Goal: Task Accomplishment & Management: Use online tool/utility

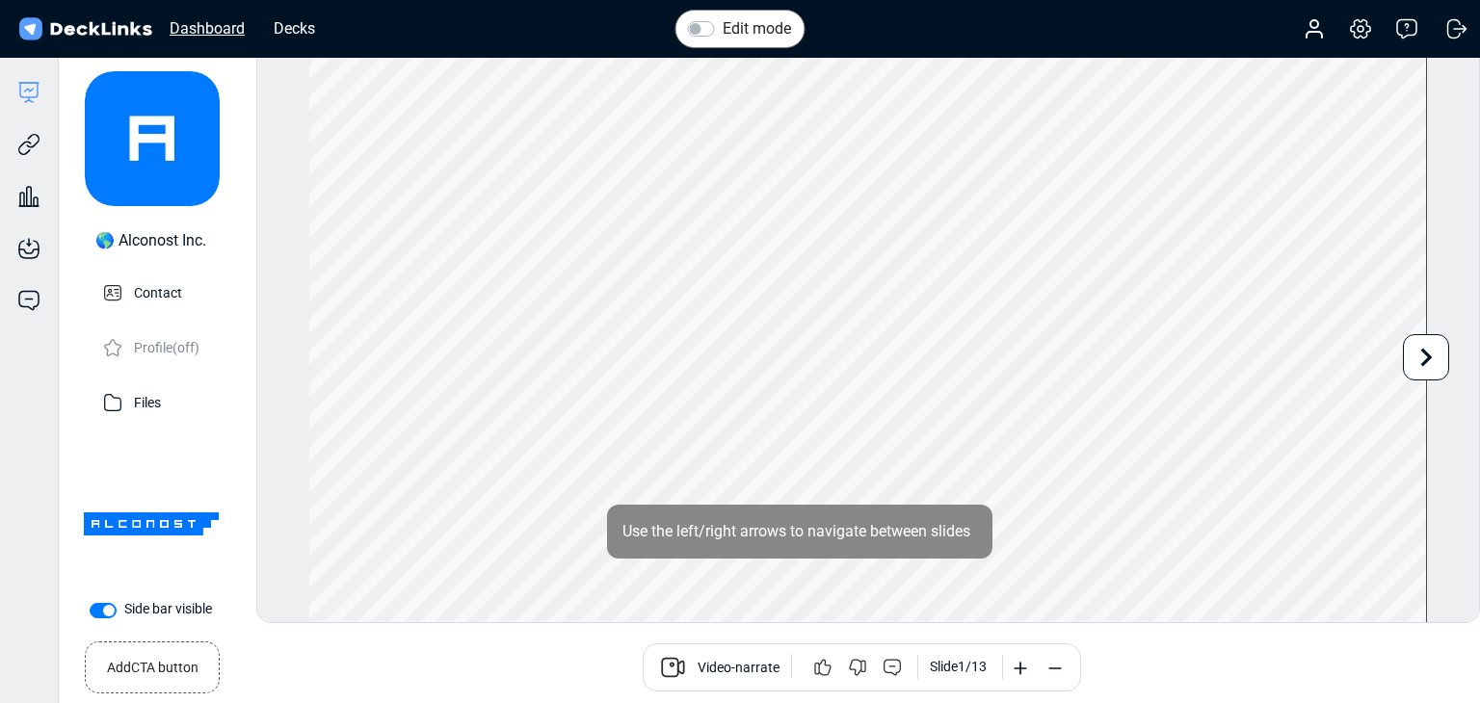
click at [241, 25] on div "Dashboard" at bounding box center [207, 28] width 94 height 24
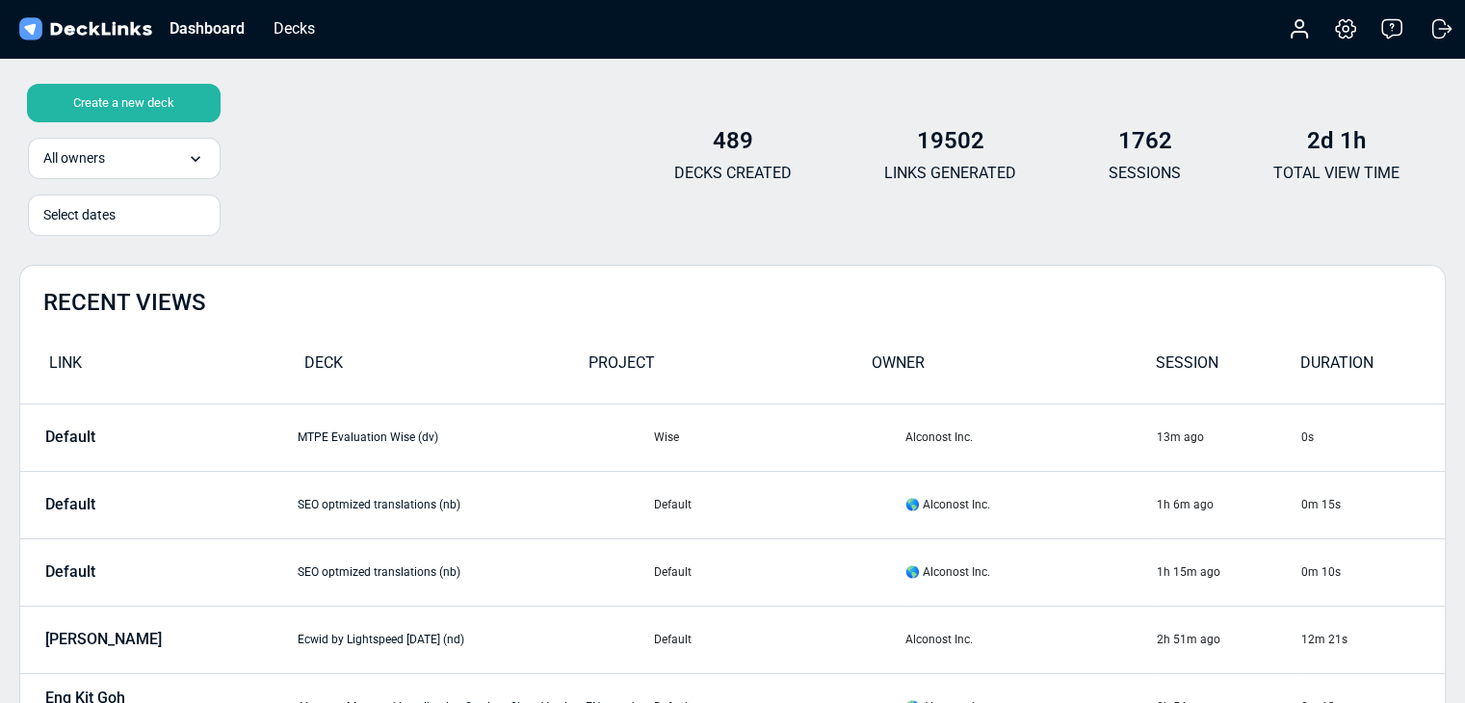
click at [174, 105] on div "Create a new deck" at bounding box center [124, 103] width 194 height 39
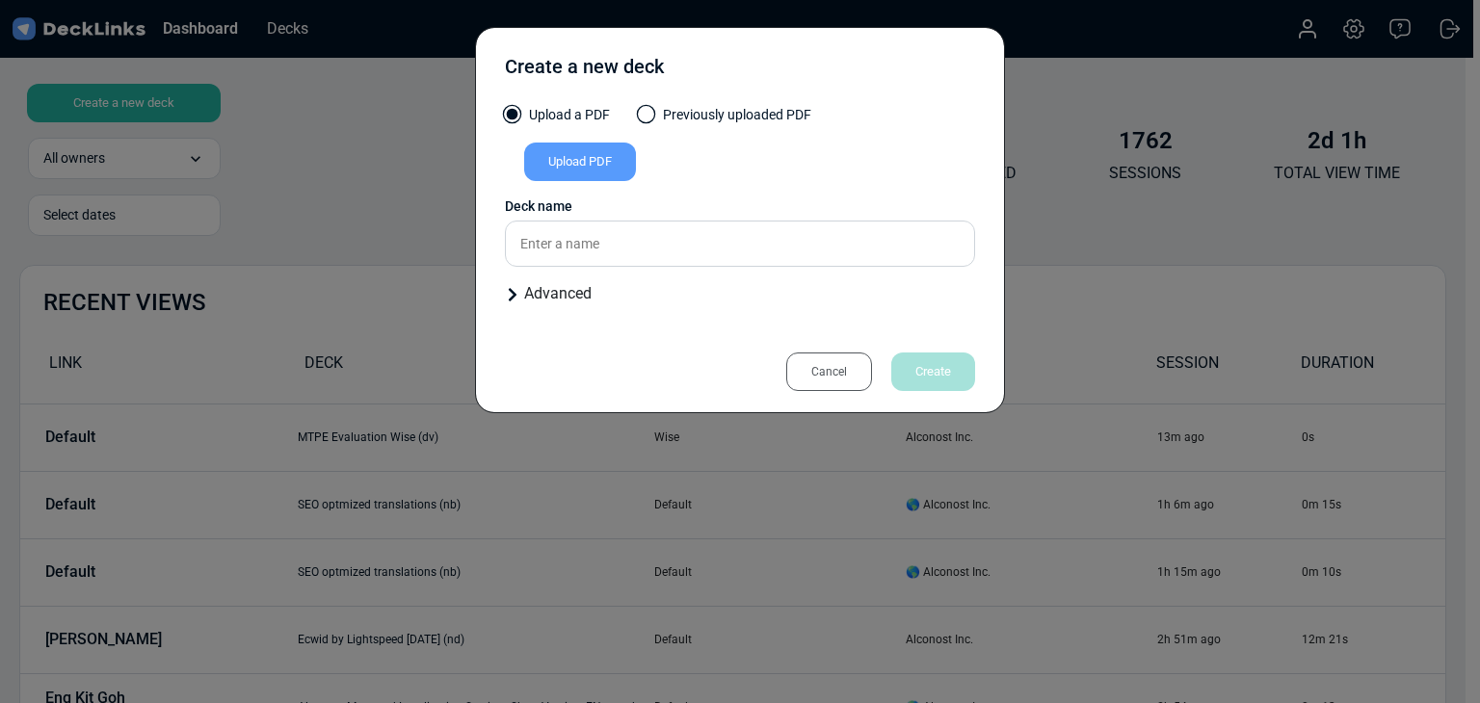
click at [550, 302] on div "Advanced" at bounding box center [740, 293] width 470 height 23
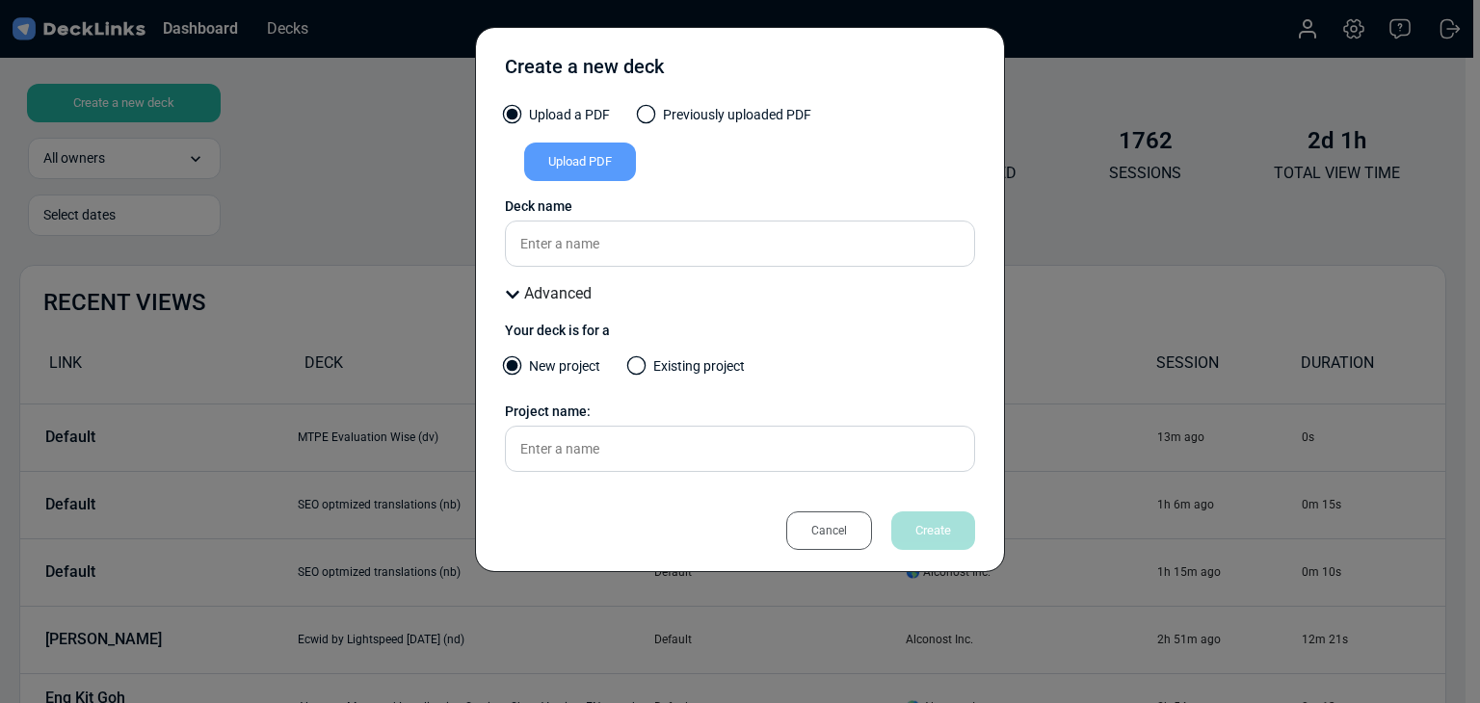
click at [581, 174] on div "Upload PDF" at bounding box center [580, 162] width 112 height 39
click at [0, 0] on input "Upload PDF" at bounding box center [0, 0] width 0 height 0
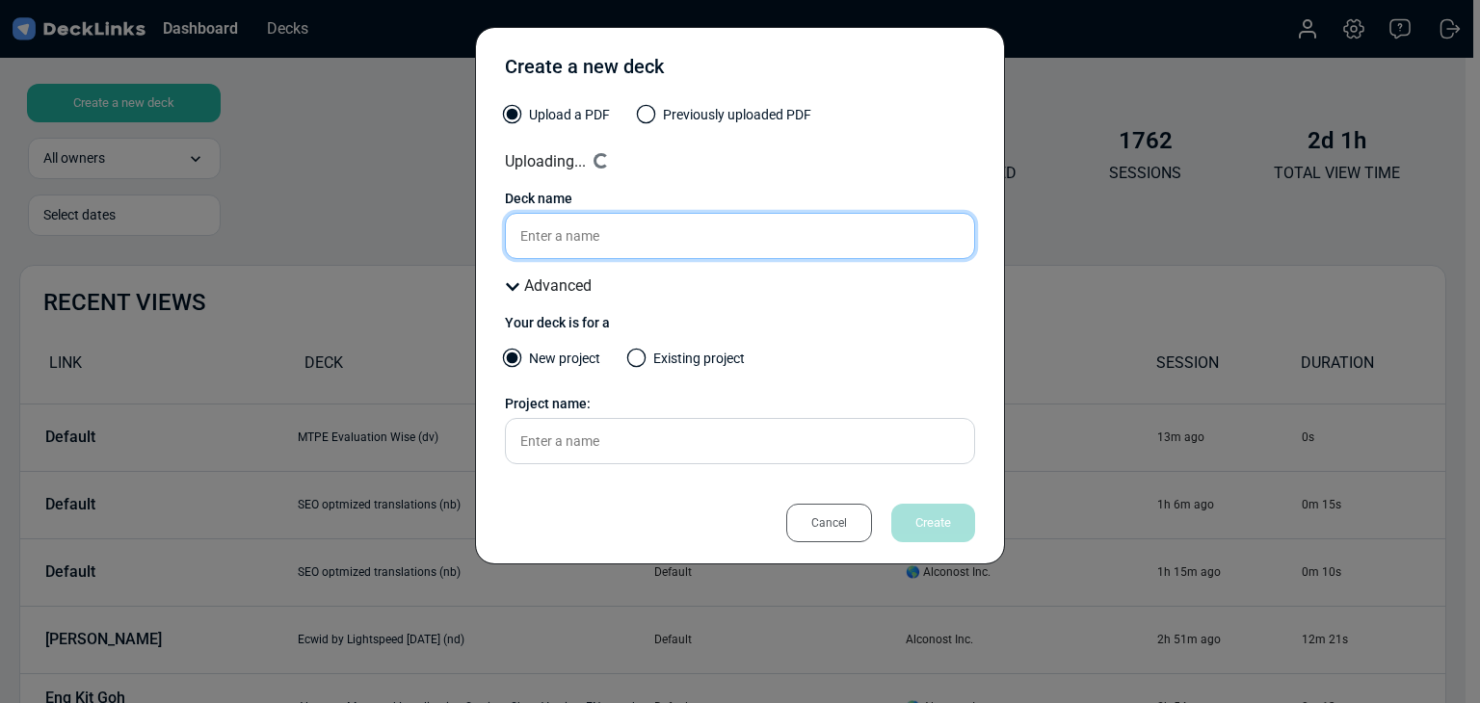
click at [561, 226] on input "text" at bounding box center [740, 236] width 470 height 46
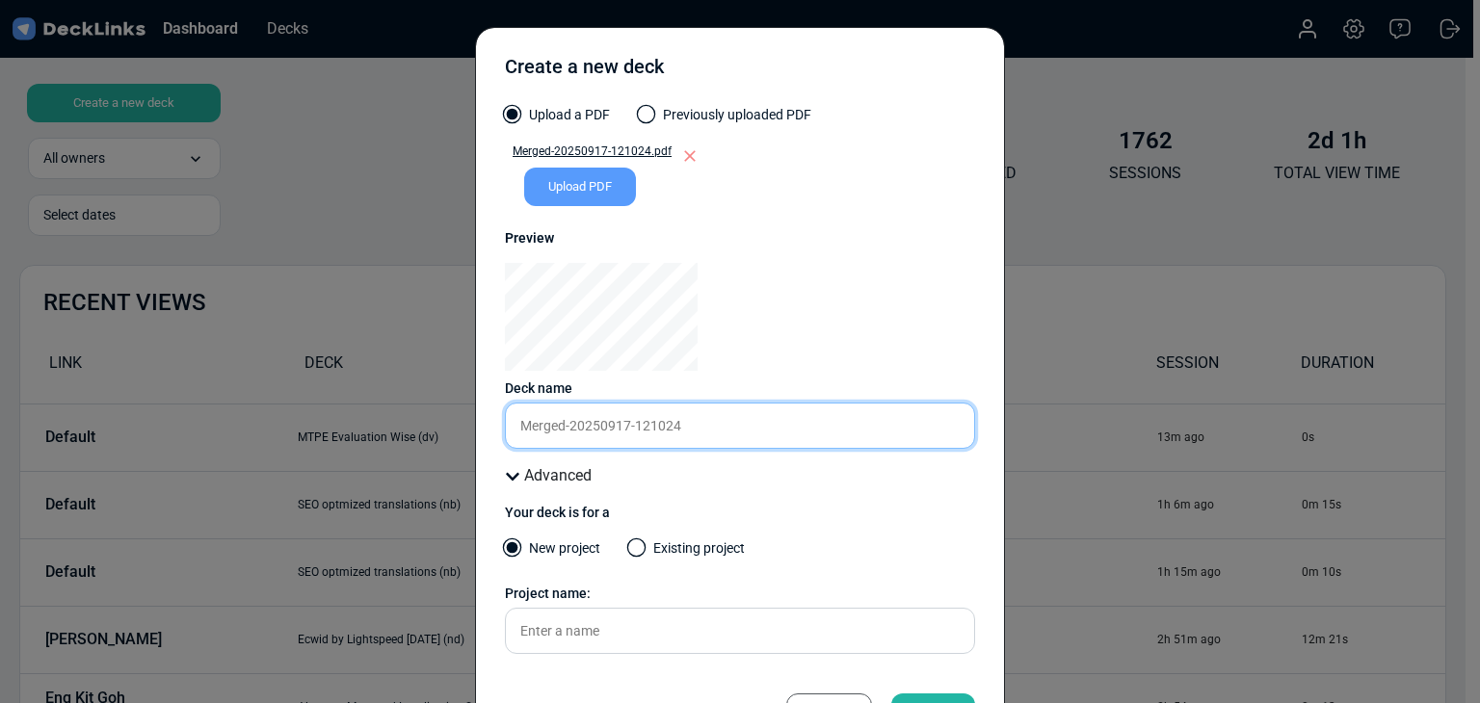
click at [630, 425] on input "Merged-20250917-121024" at bounding box center [740, 426] width 470 height 46
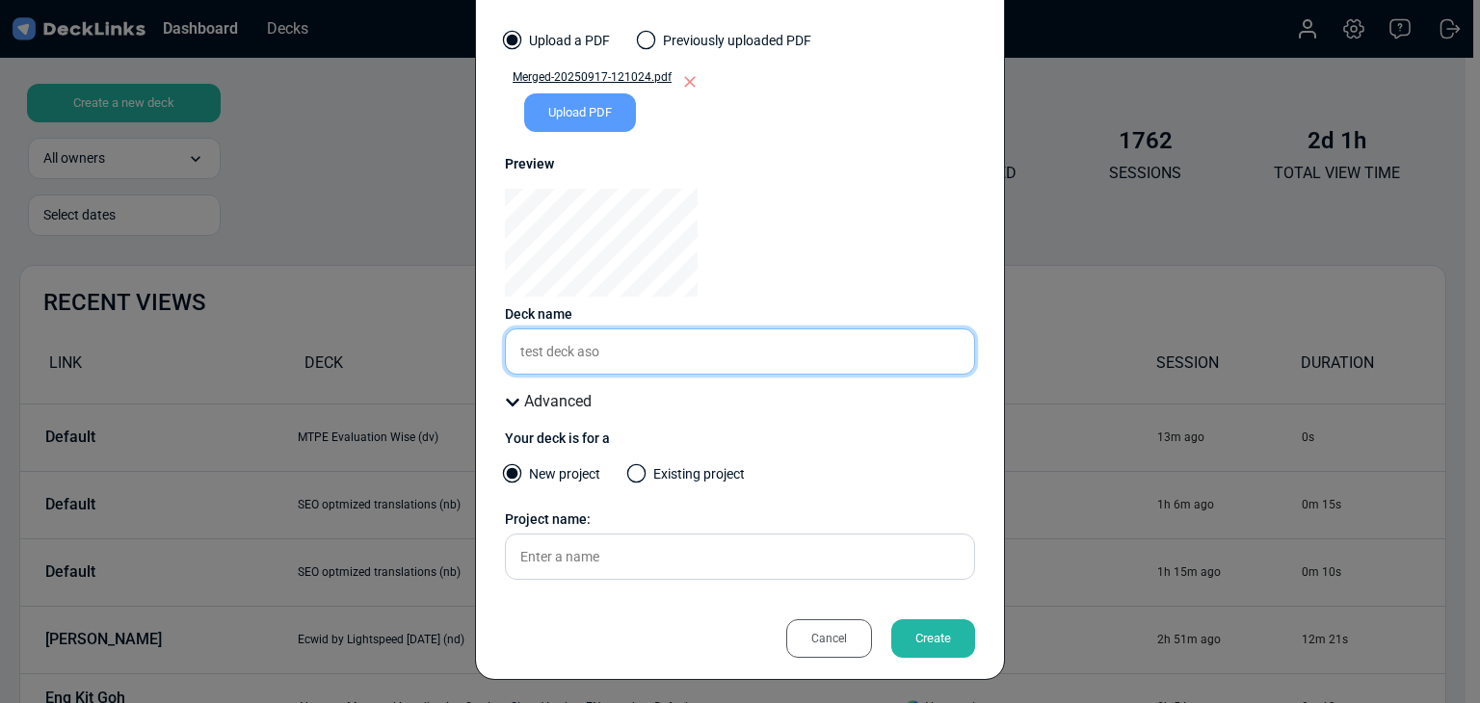
scroll to position [77, 0]
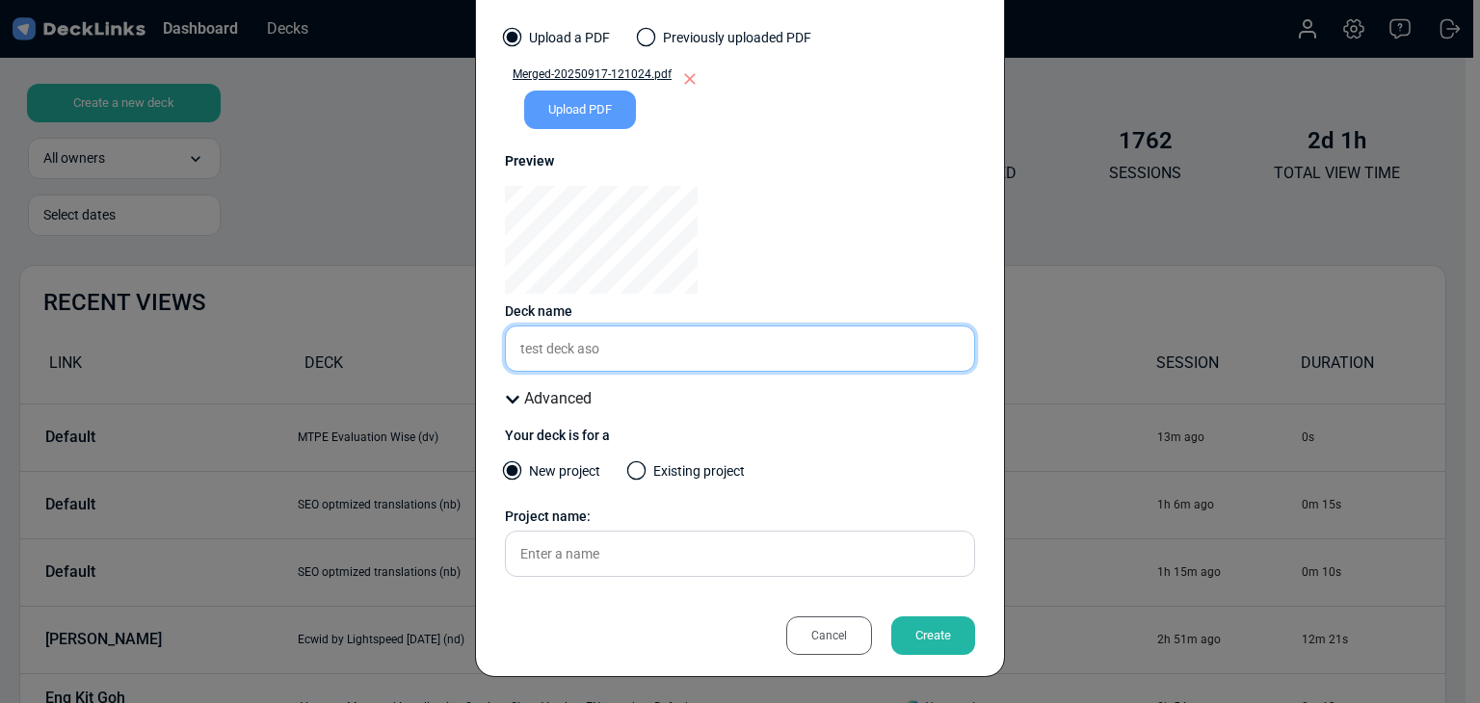
type input "test deck aso"
click at [933, 621] on div "Create" at bounding box center [933, 636] width 84 height 39
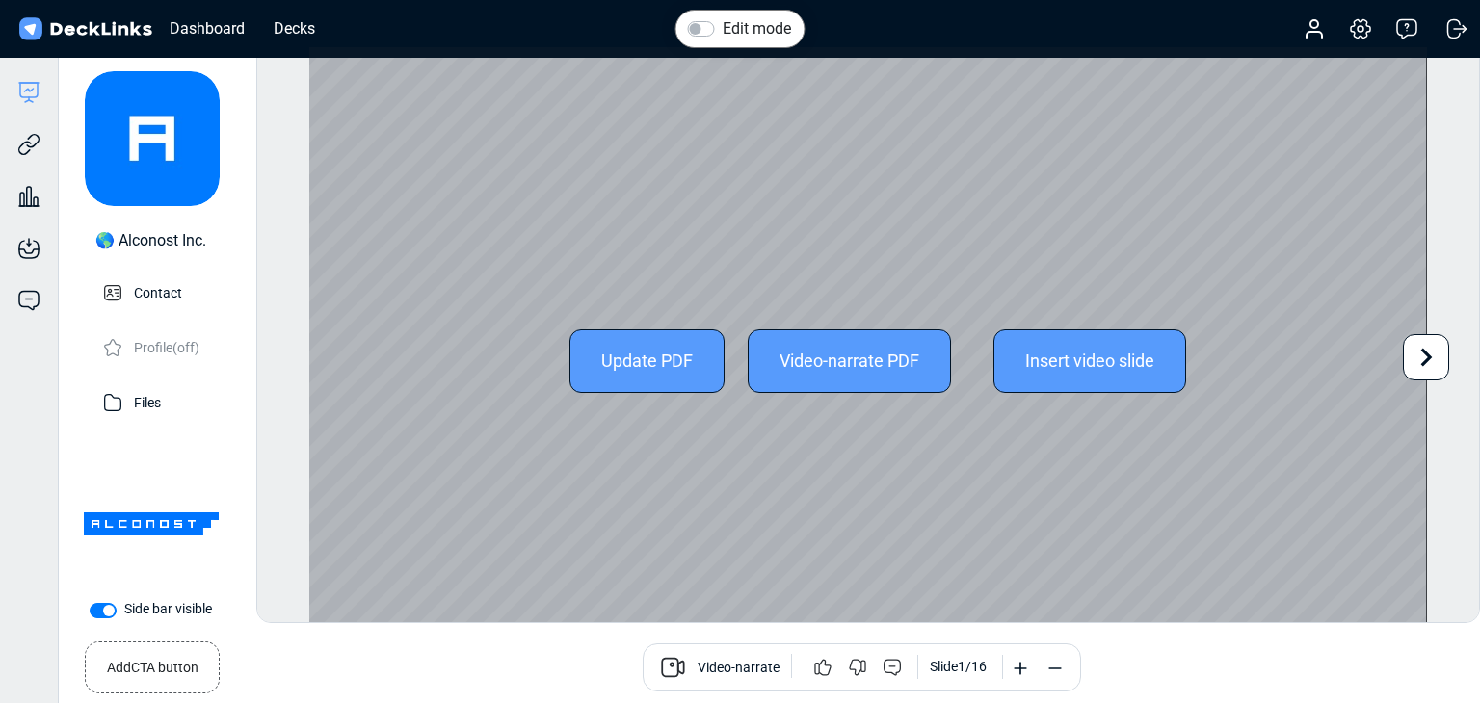
click at [1436, 367] on icon at bounding box center [1426, 357] width 37 height 37
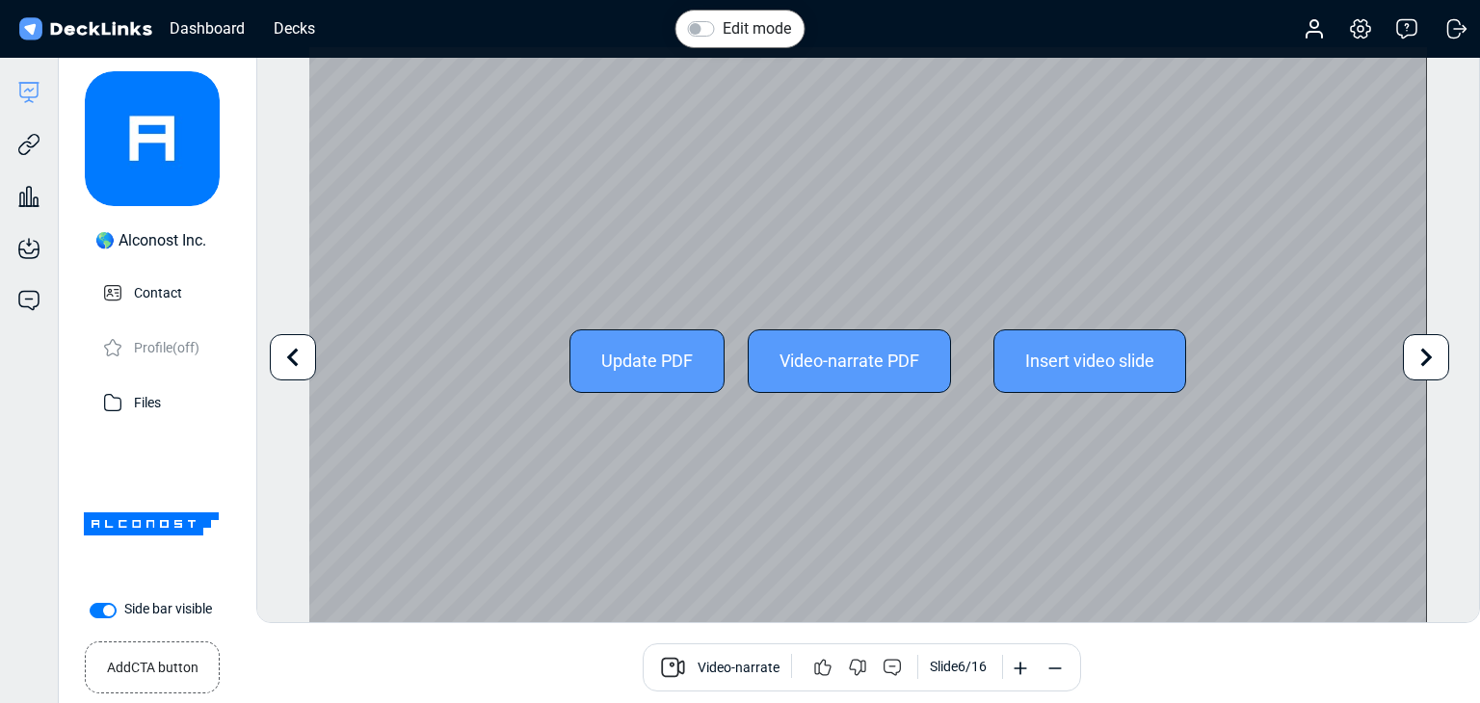
click at [1436, 367] on div "Edit mode Change photo Updating this image will immediately apply to all of you…" at bounding box center [868, 334] width 1224 height 577
click at [1436, 367] on icon at bounding box center [1426, 357] width 37 height 37
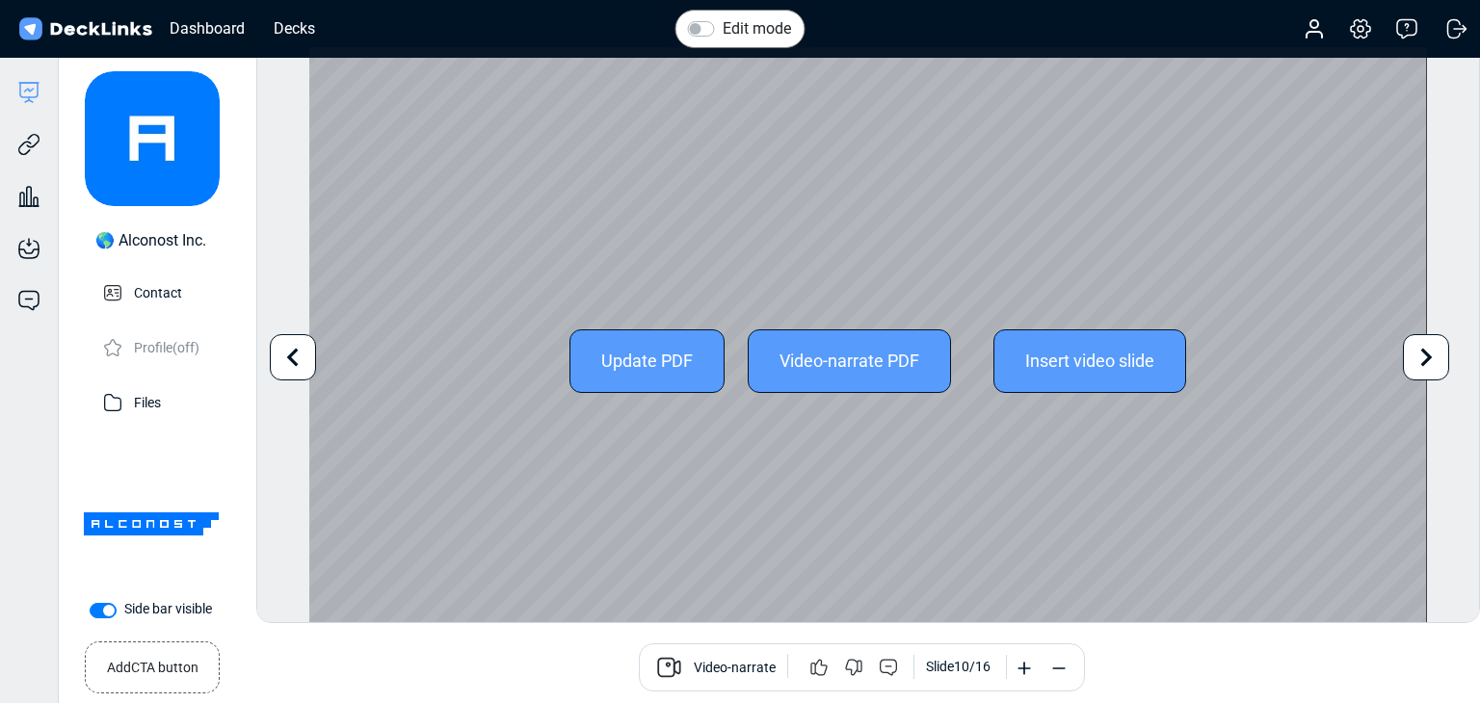
click at [1436, 367] on icon at bounding box center [1426, 357] width 37 height 37
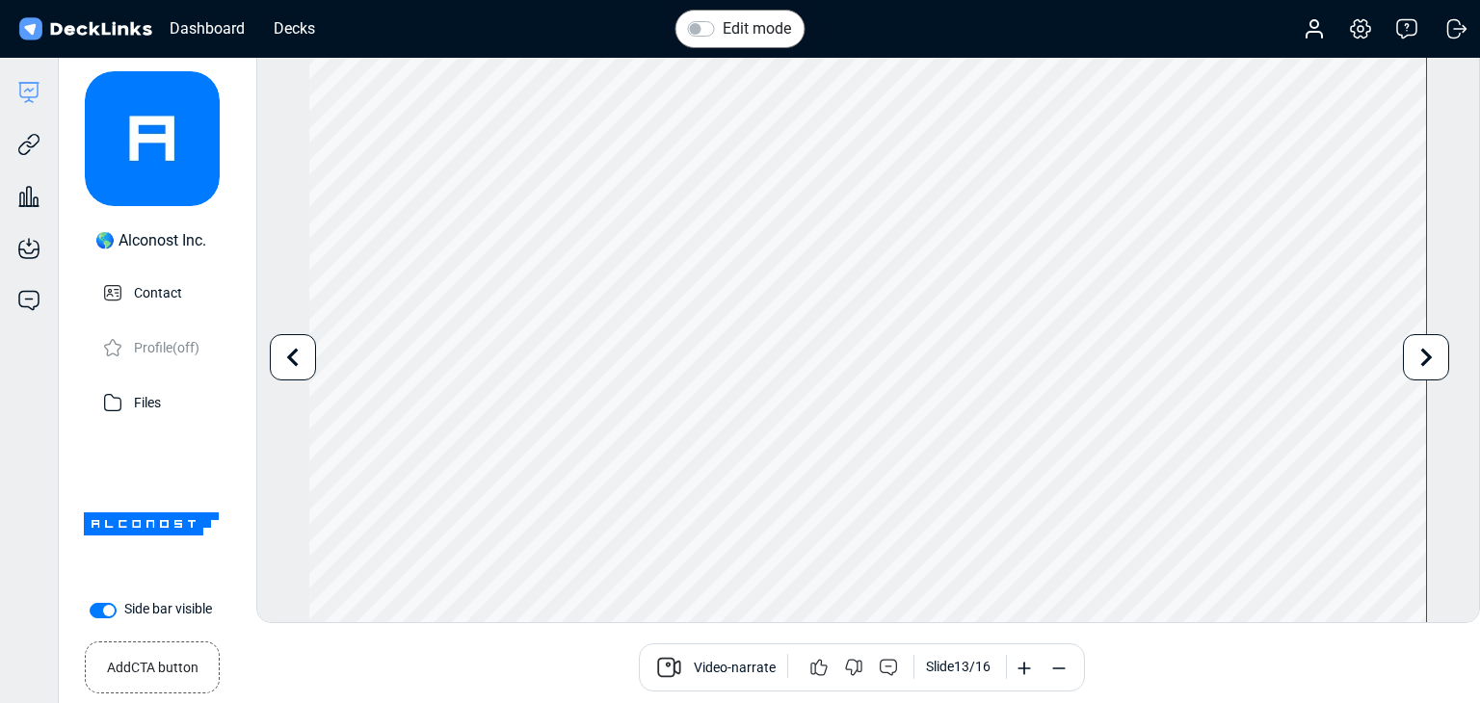
click at [1420, 332] on div "Edit mode Change photo Updating this image will immediately apply to all of you…" at bounding box center [868, 334] width 1224 height 577
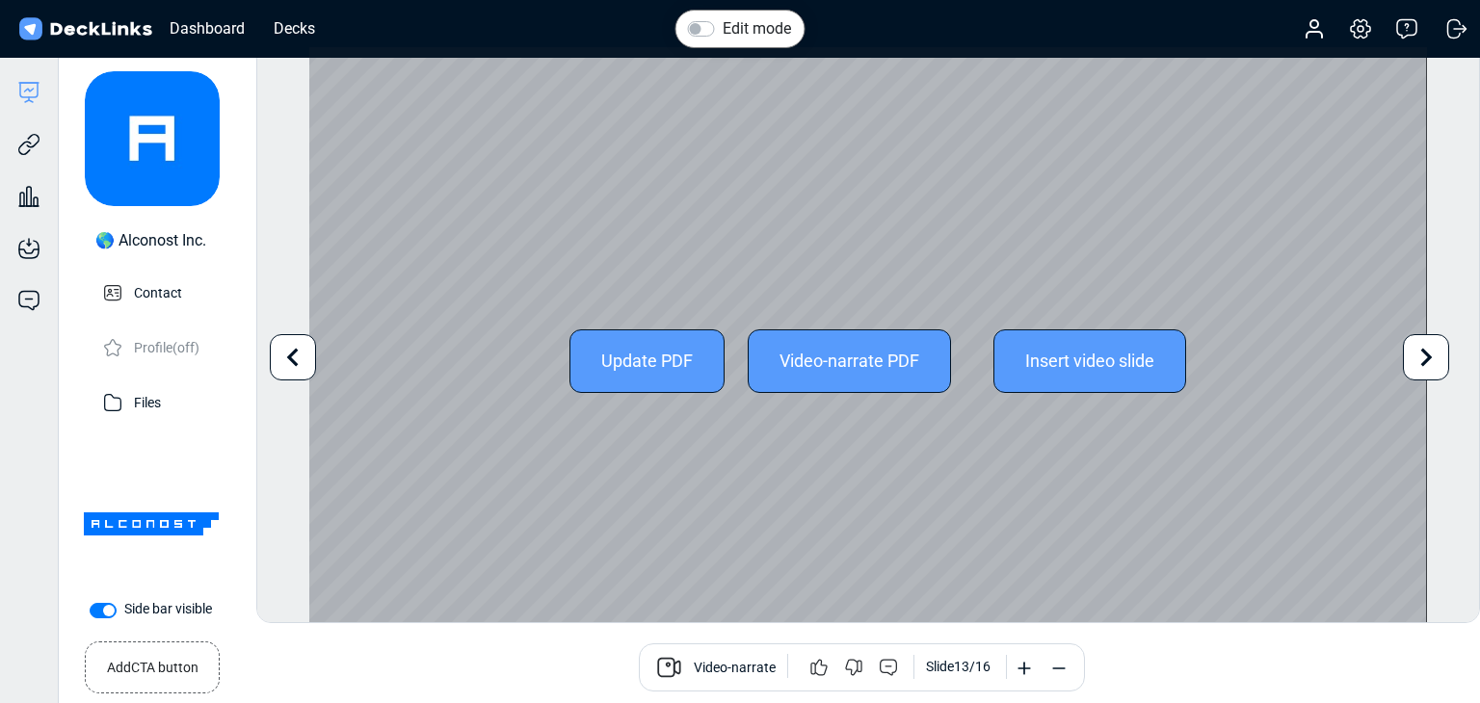
click at [1426, 350] on icon at bounding box center [1426, 357] width 37 height 37
click at [1426, 350] on div "Edit mode Change photo Updating this image will immediately apply to all of you…" at bounding box center [868, 334] width 1224 height 577
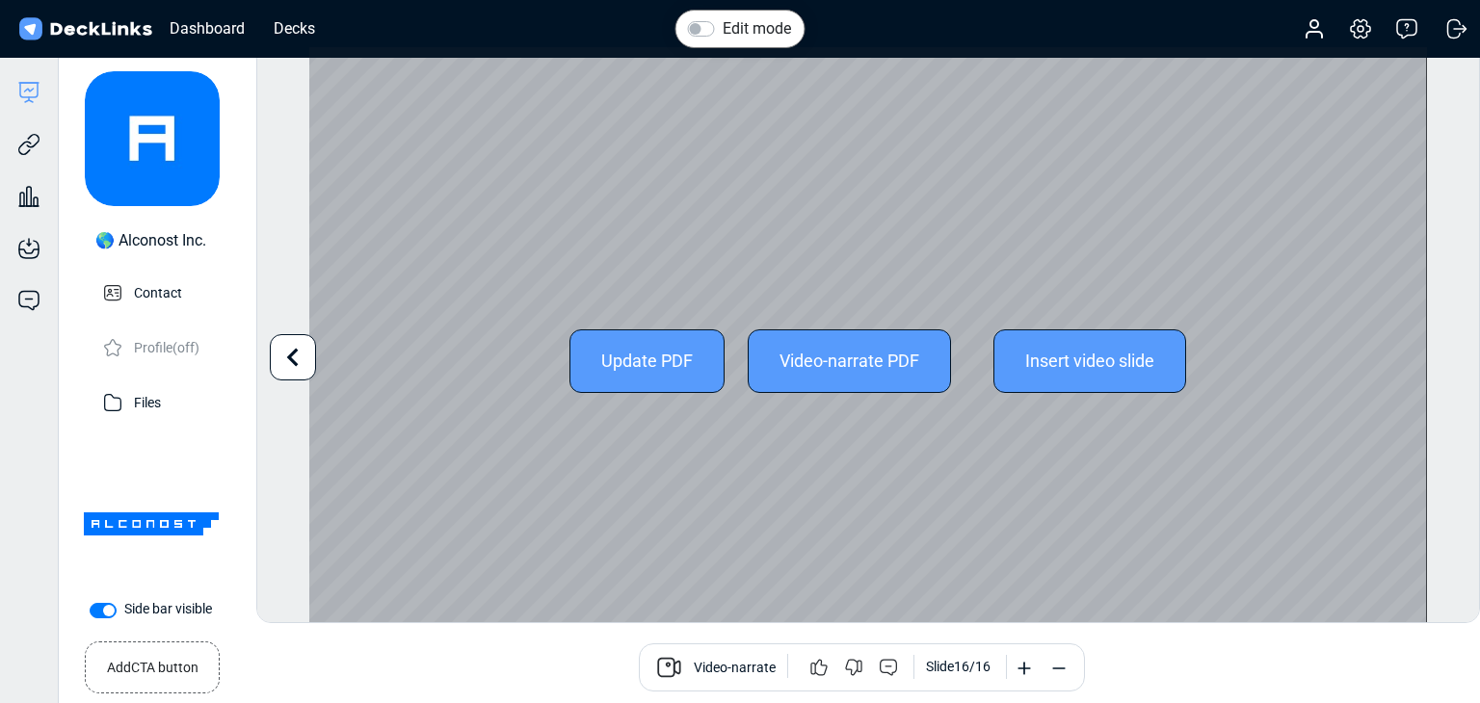
click at [280, 352] on icon at bounding box center [293, 357] width 37 height 37
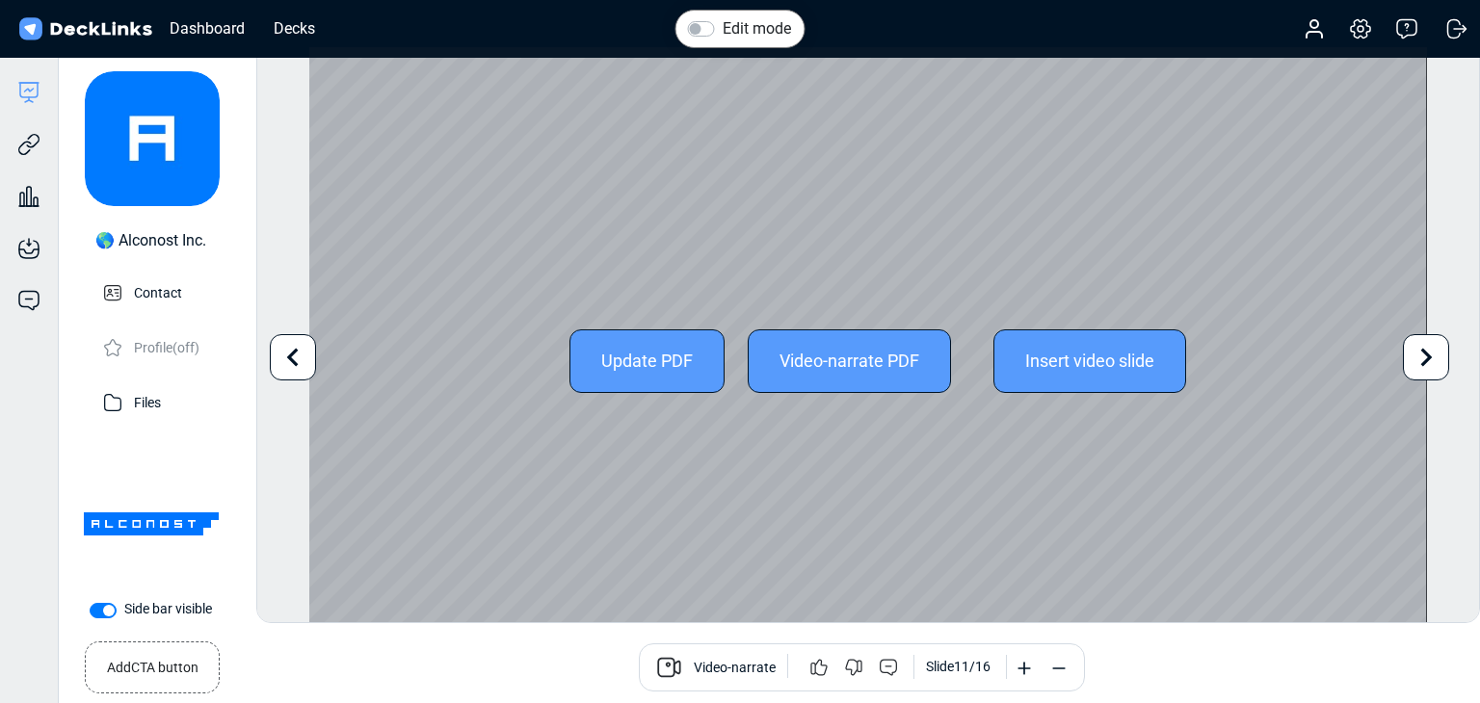
click at [280, 352] on icon at bounding box center [293, 357] width 37 height 37
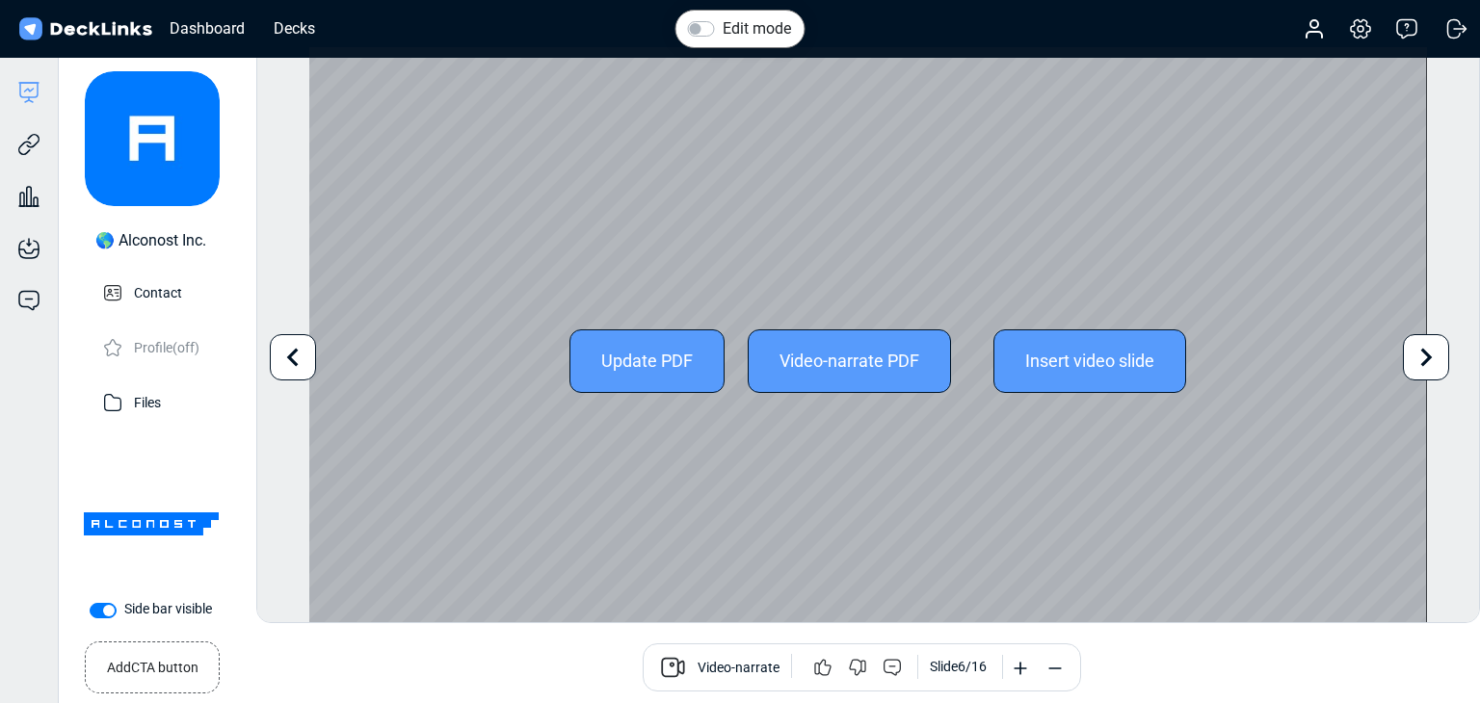
click at [280, 352] on icon at bounding box center [293, 357] width 37 height 37
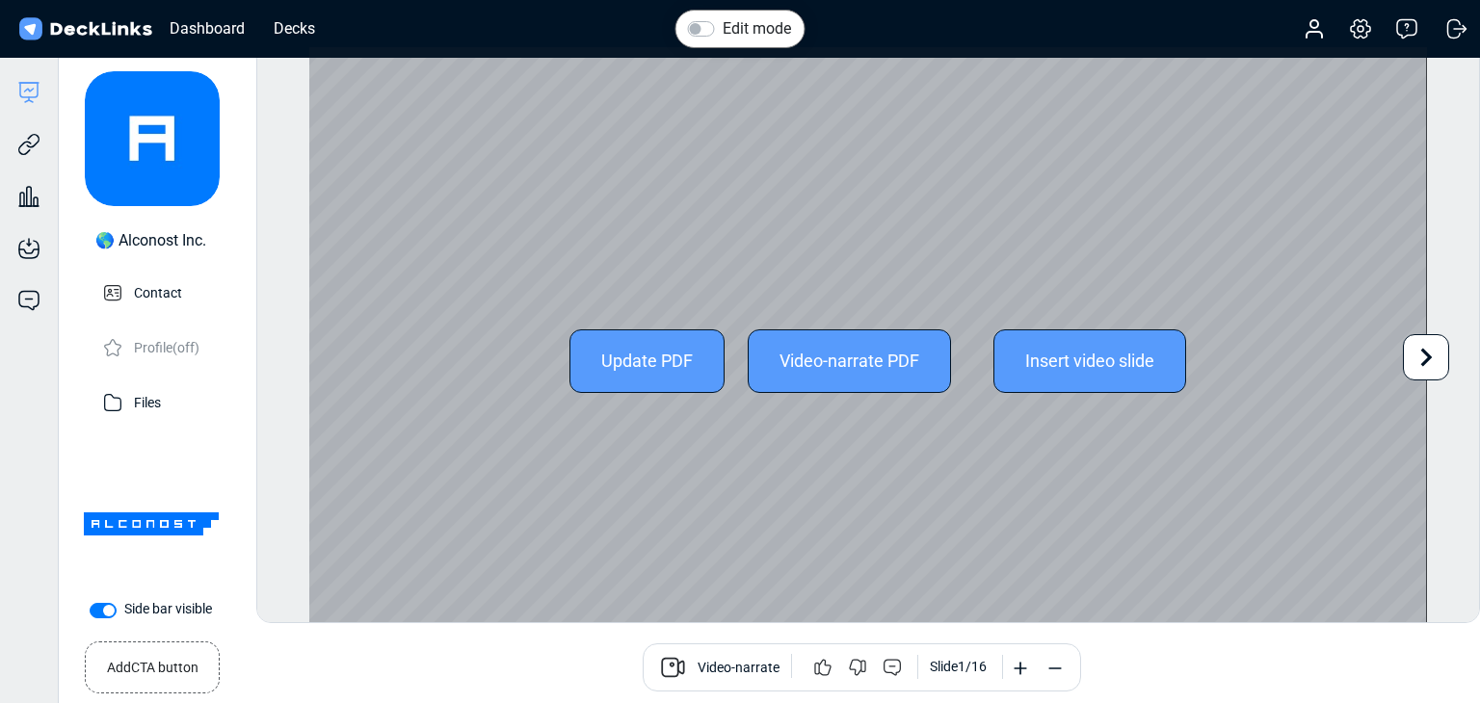
click at [280, 352] on div "Edit mode Change photo Updating this image will immediately apply to all of you…" at bounding box center [868, 334] width 1224 height 577
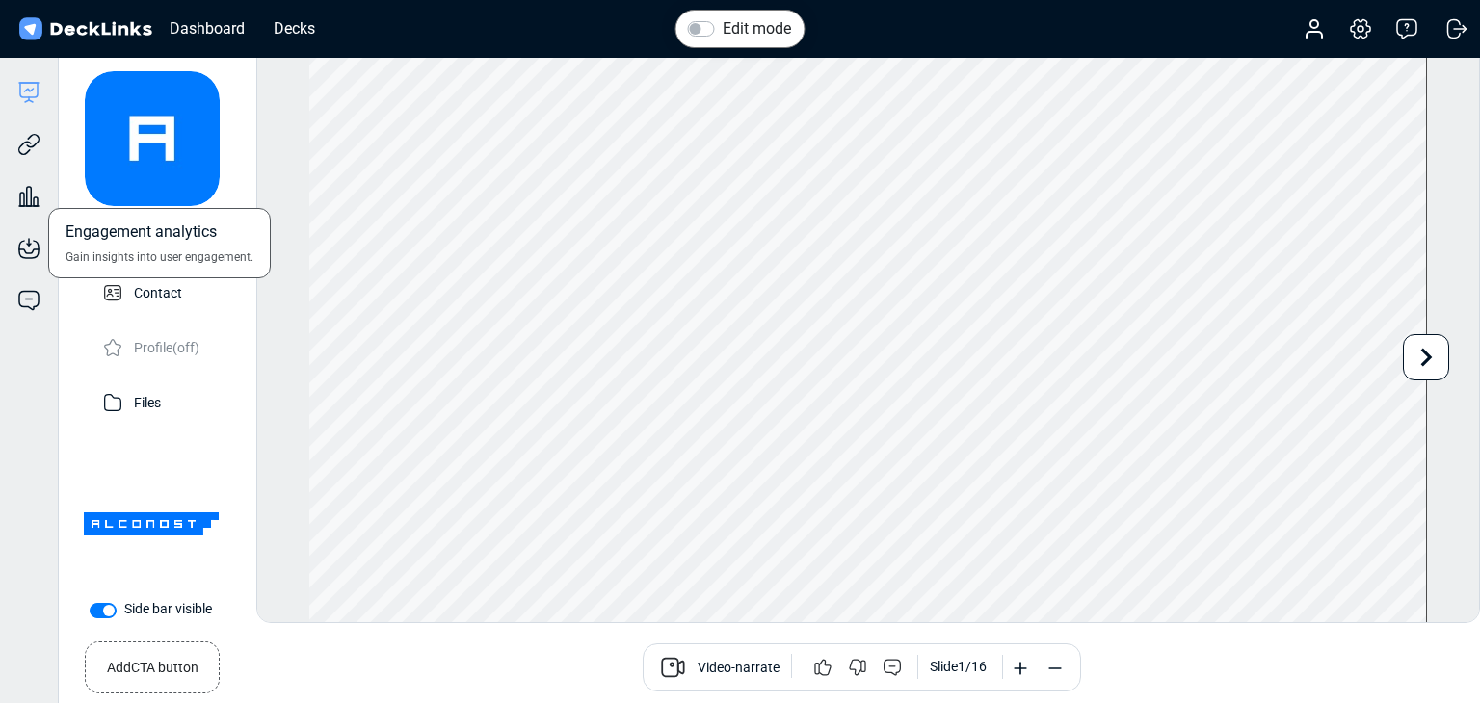
click at [31, 158] on div "Engagement analytics Gain insights into user engagement." at bounding box center [29, 182] width 58 height 52
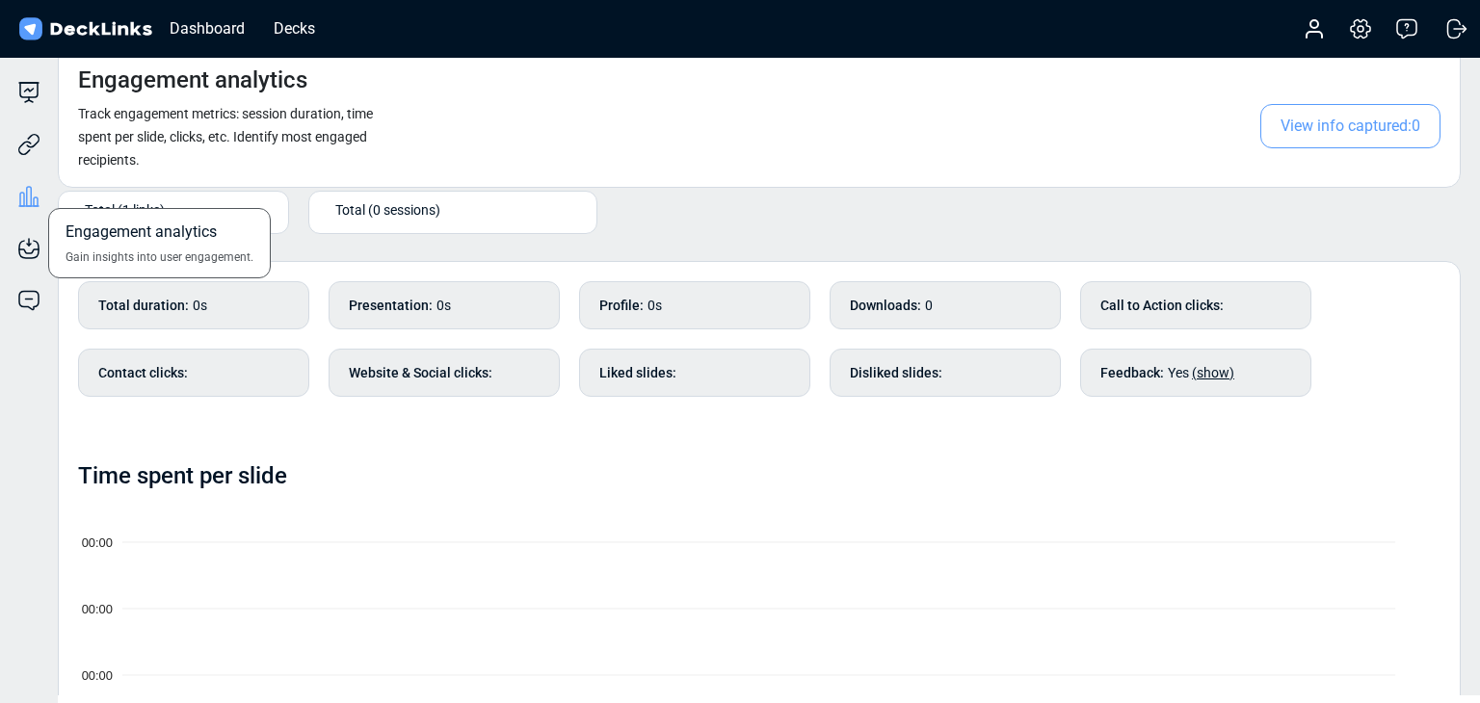
click at [51, 156] on div "Engagement analytics Gain insights into user engagement." at bounding box center [29, 182] width 58 height 52
click at [40, 153] on icon at bounding box center [28, 144] width 23 height 23
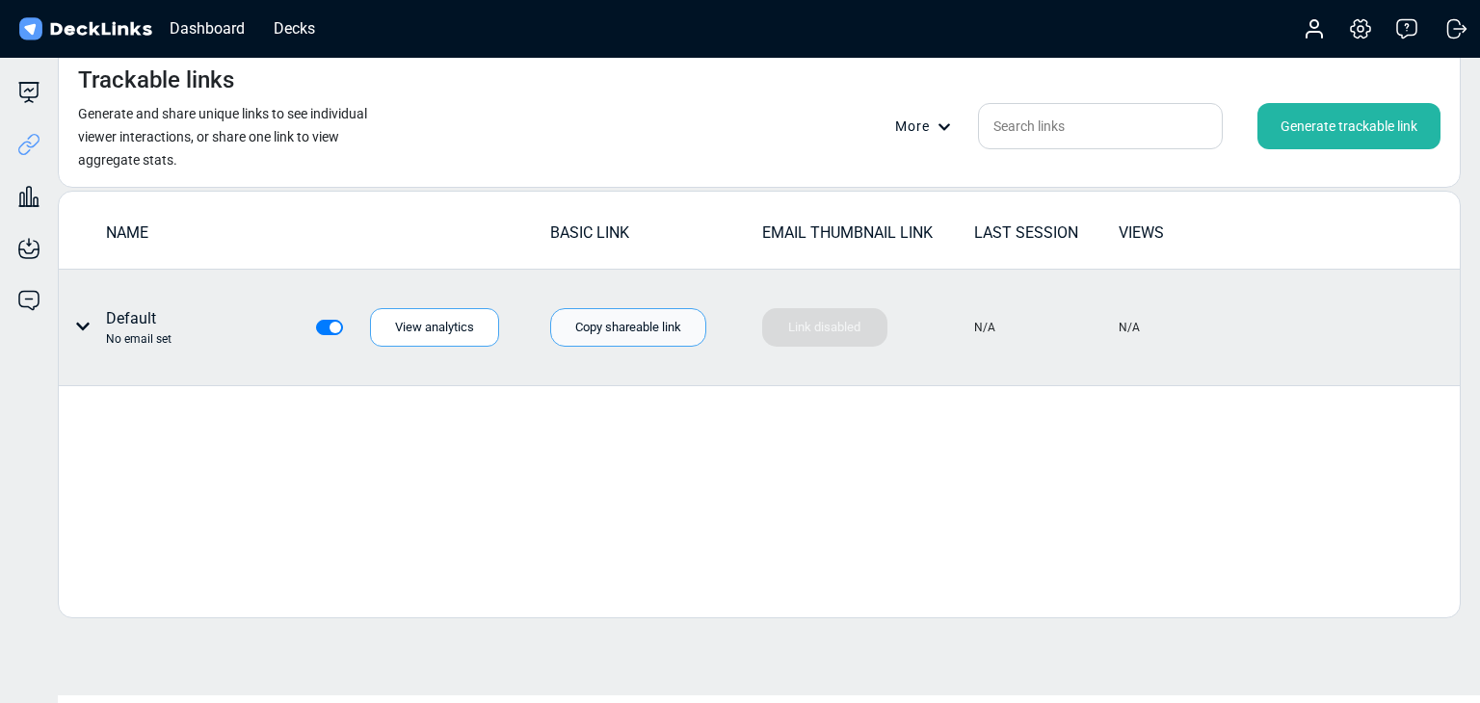
click at [656, 325] on div "Copy shareable link" at bounding box center [628, 327] width 156 height 39
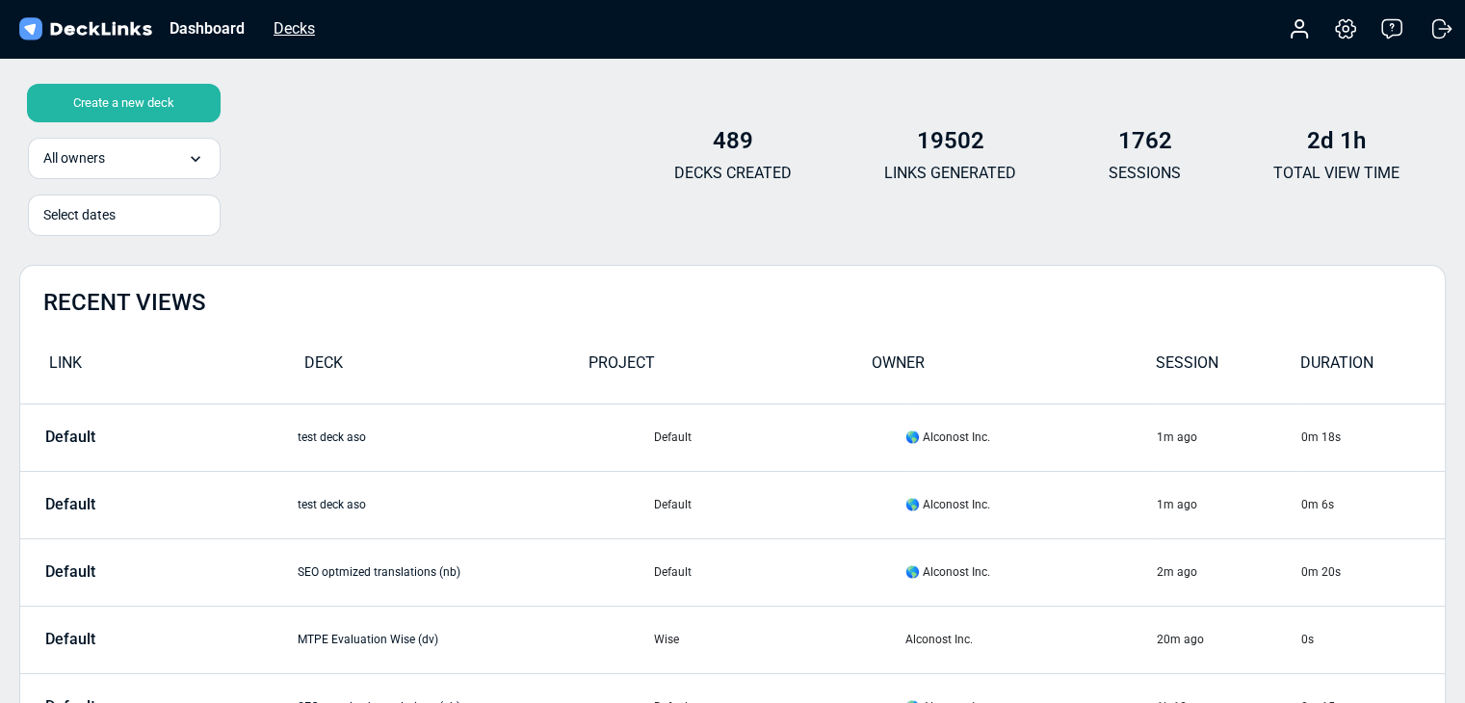
click at [304, 32] on div "Decks" at bounding box center [294, 28] width 61 height 24
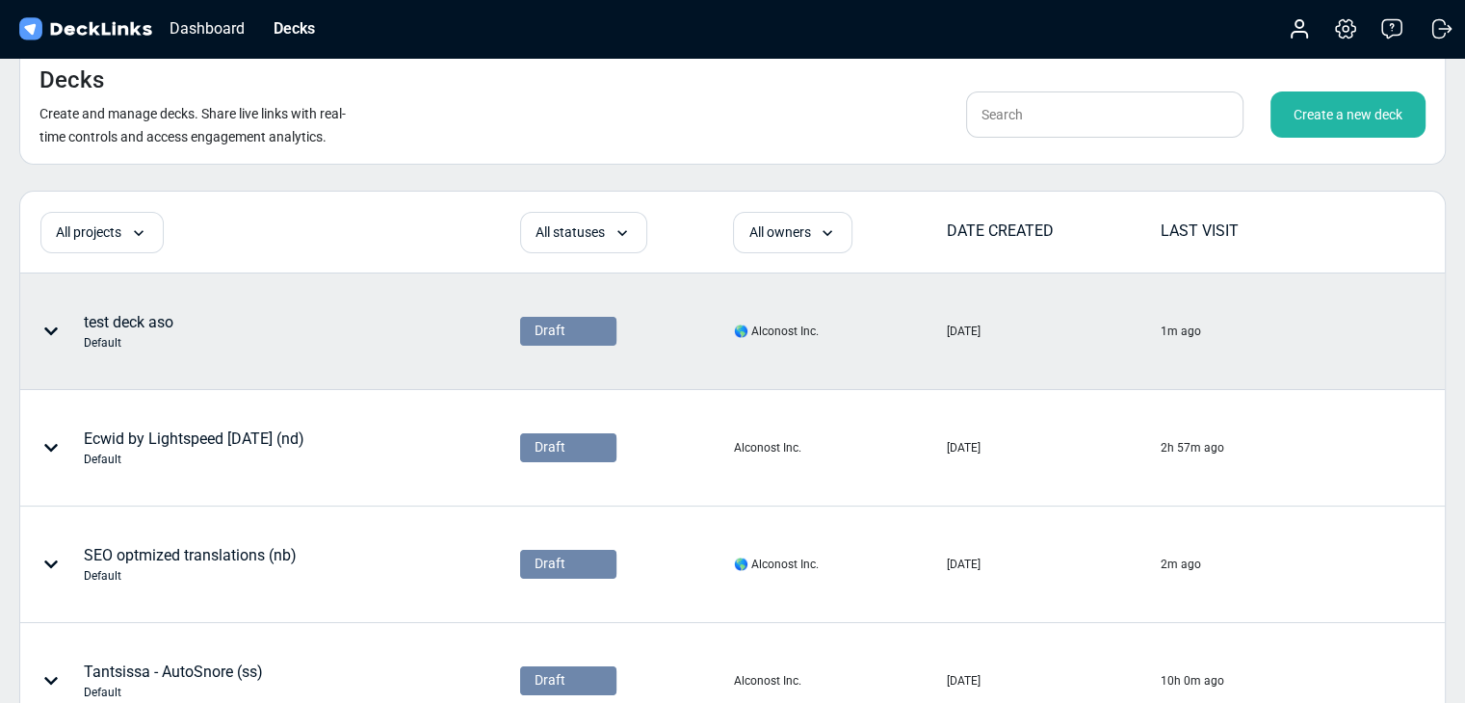
click at [164, 337] on div "Default" at bounding box center [129, 342] width 90 height 17
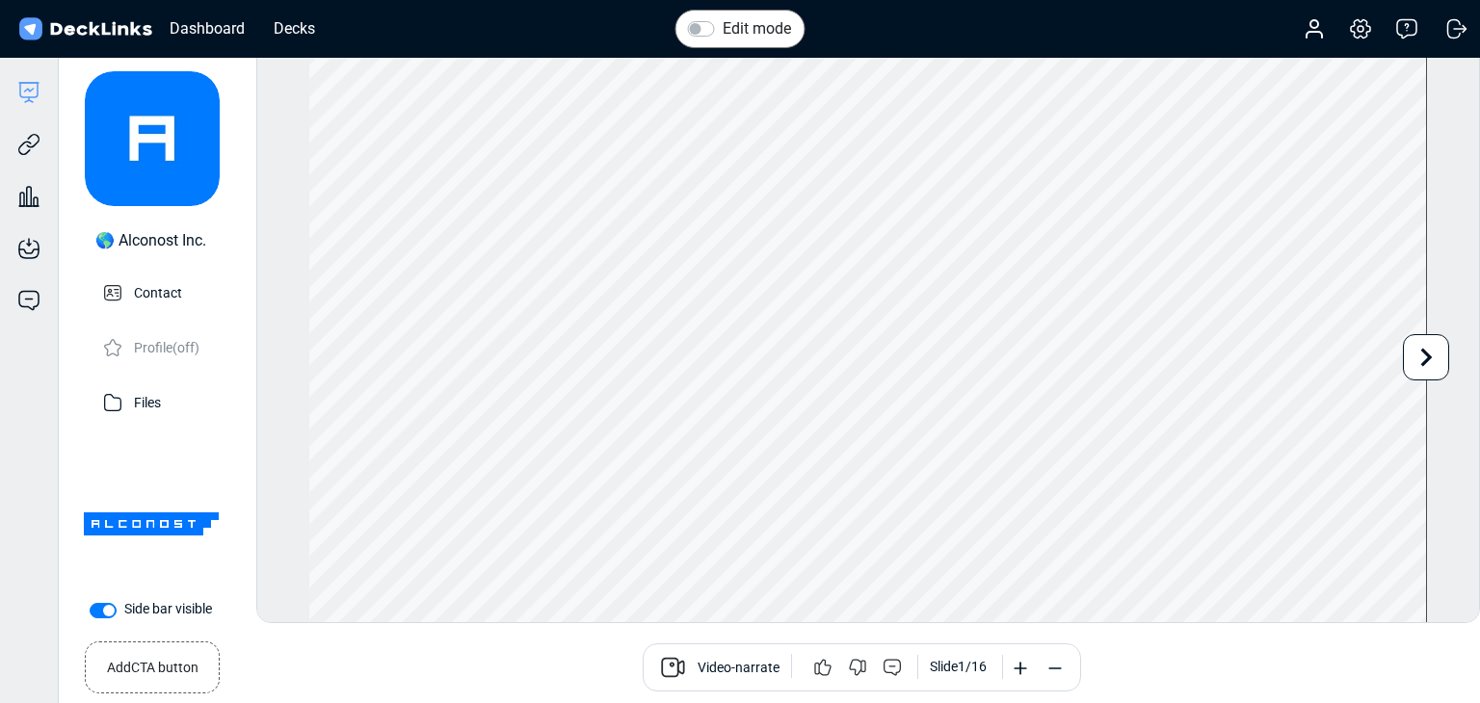
click at [723, 32] on label "Edit mode" at bounding box center [757, 28] width 68 height 23
click at [703, 32] on input "Edit mode" at bounding box center [695, 26] width 15 height 19
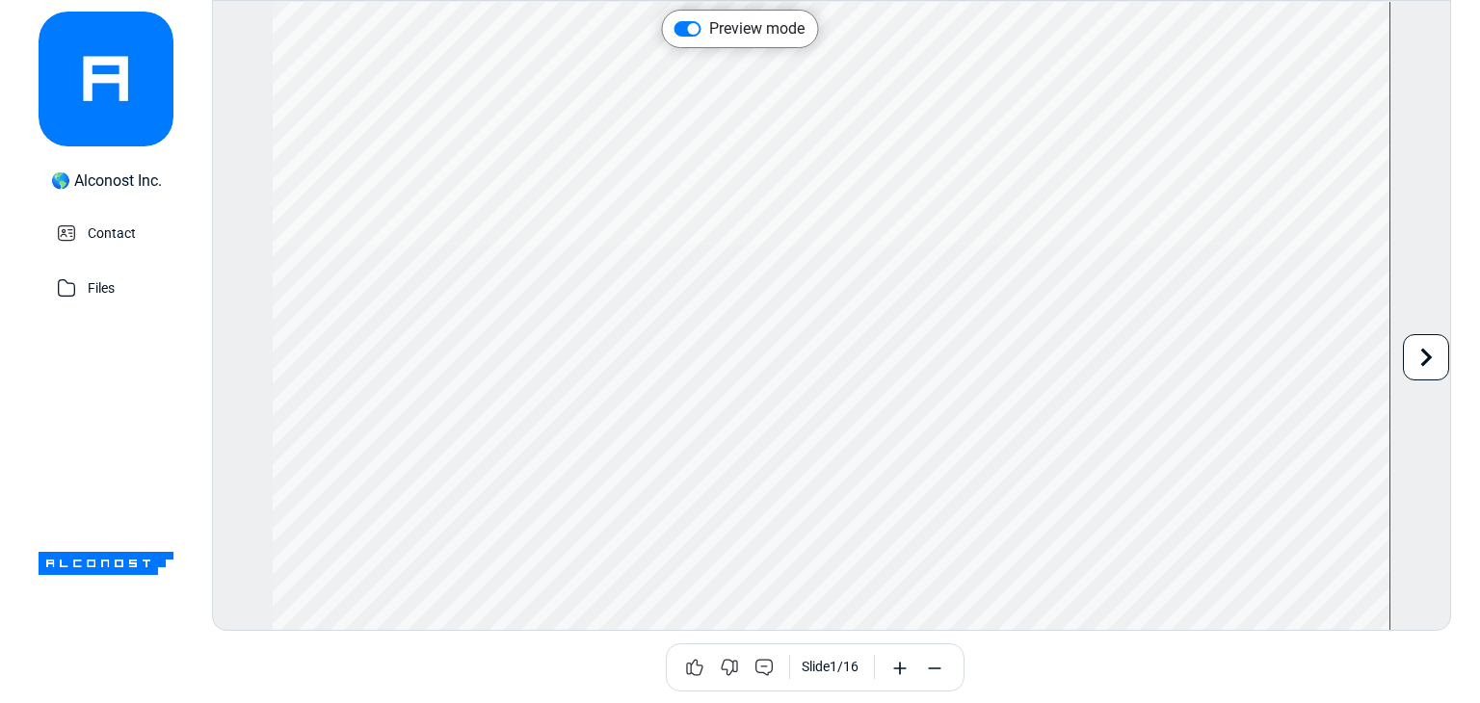
click at [709, 34] on label "Preview mode" at bounding box center [756, 28] width 95 height 23
click at [681, 34] on input "Preview mode" at bounding box center [681, 26] width 15 height 19
checkbox input "false"
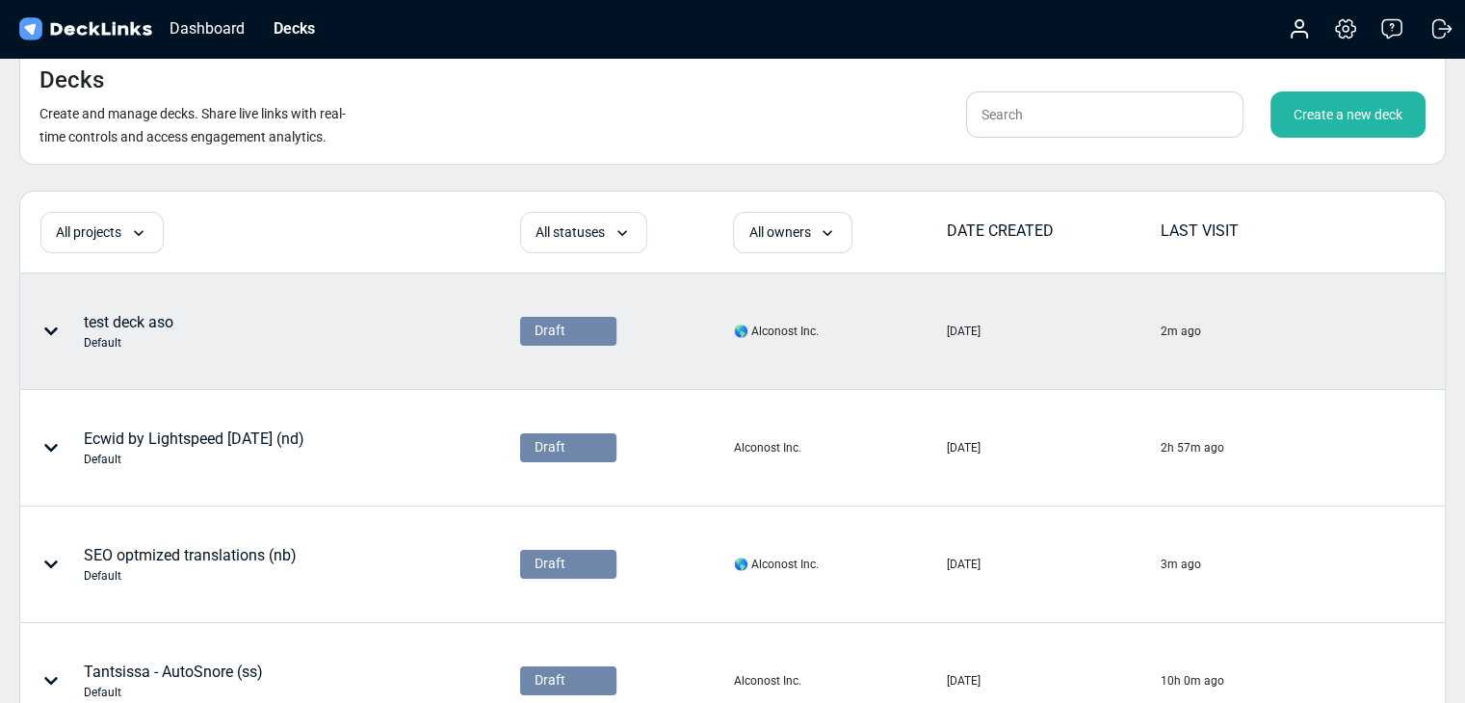
click at [46, 334] on icon at bounding box center [50, 331] width 15 height 15
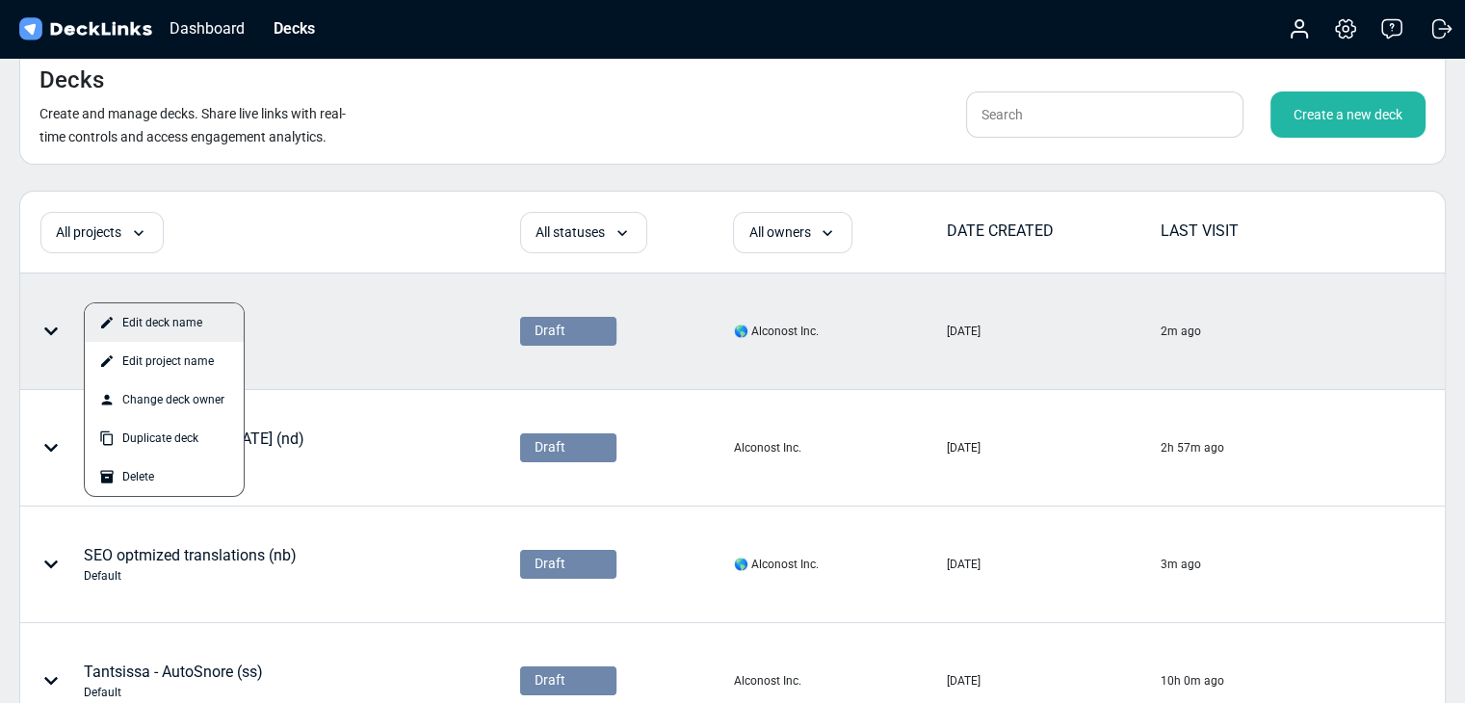
click at [161, 325] on div "Edit deck name" at bounding box center [164, 322] width 159 height 39
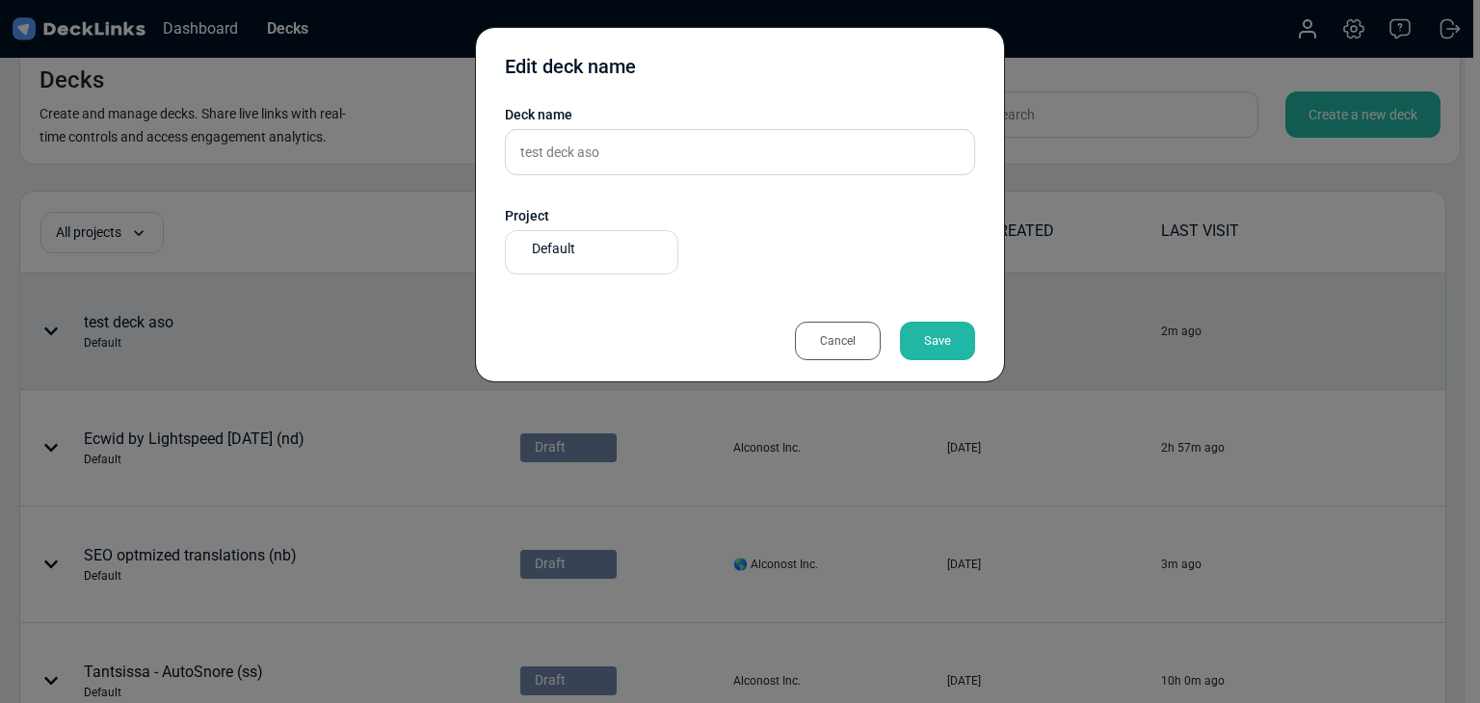
click at [820, 337] on div "Cancel" at bounding box center [838, 341] width 86 height 39
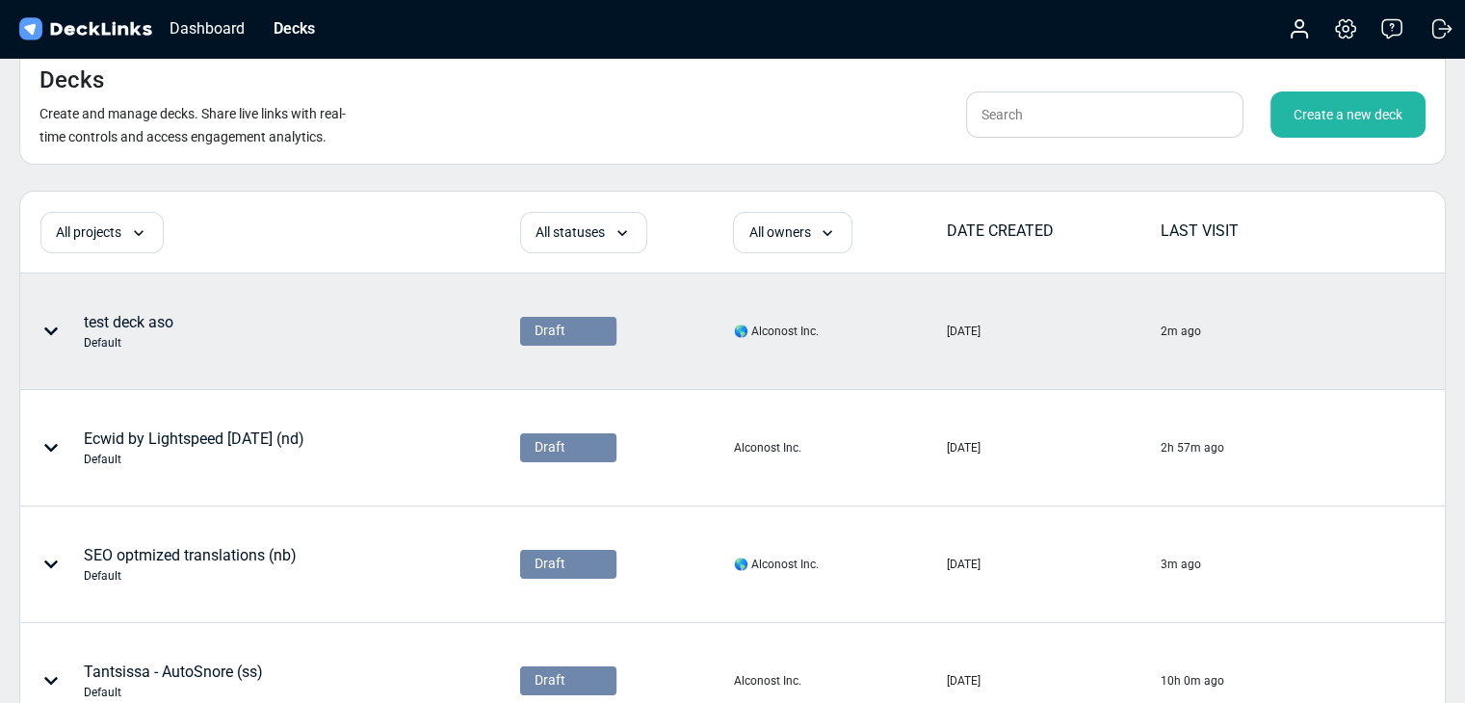
click at [50, 328] on icon at bounding box center [50, 331] width 15 height 15
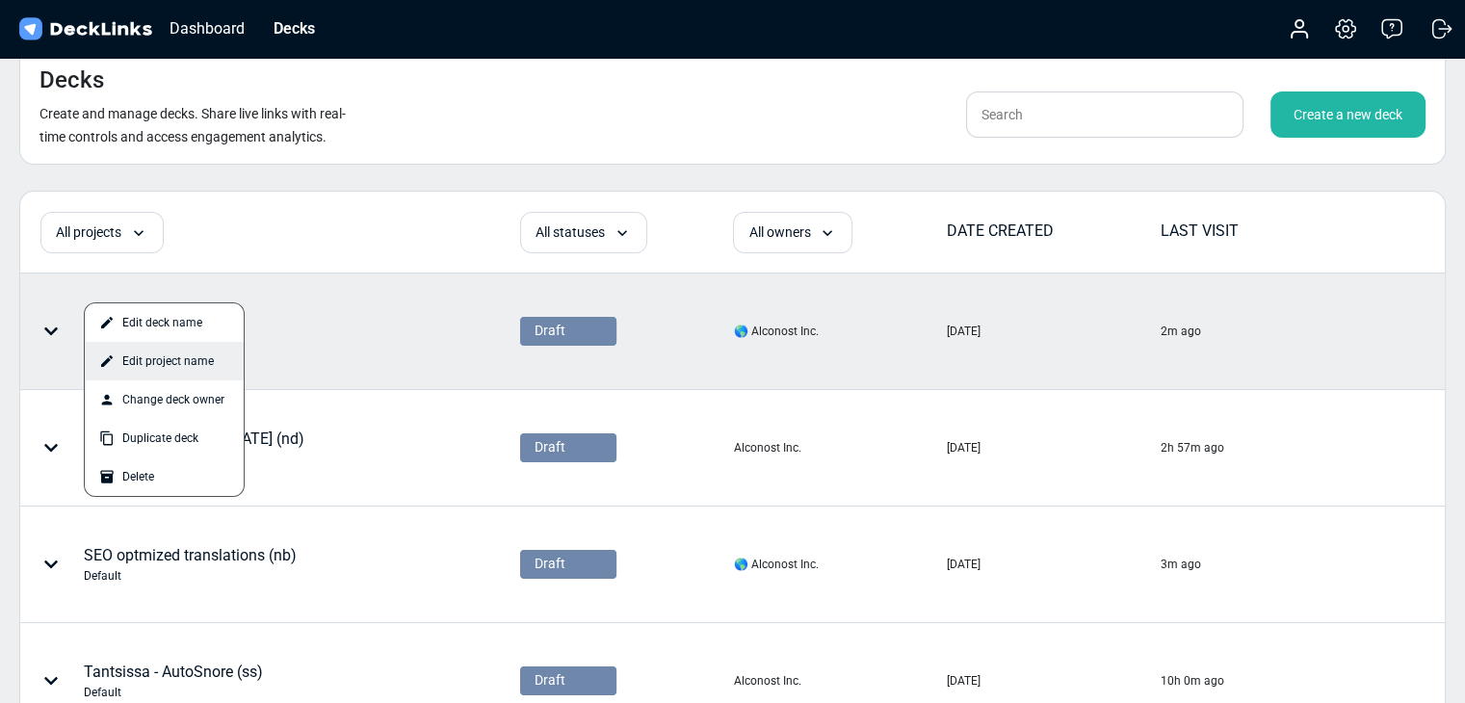
click at [177, 354] on div "Edit project name" at bounding box center [164, 361] width 159 height 39
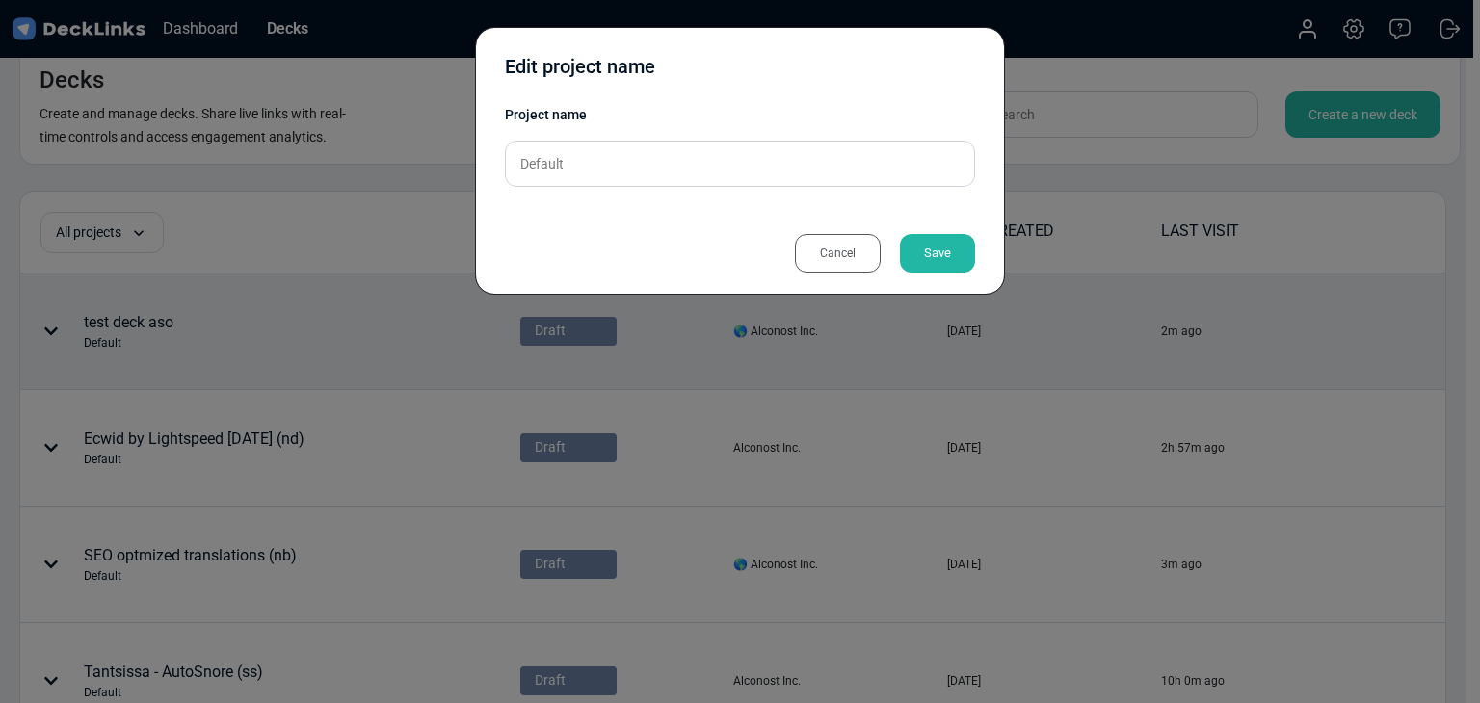
click at [855, 258] on div "Cancel" at bounding box center [838, 253] width 86 height 39
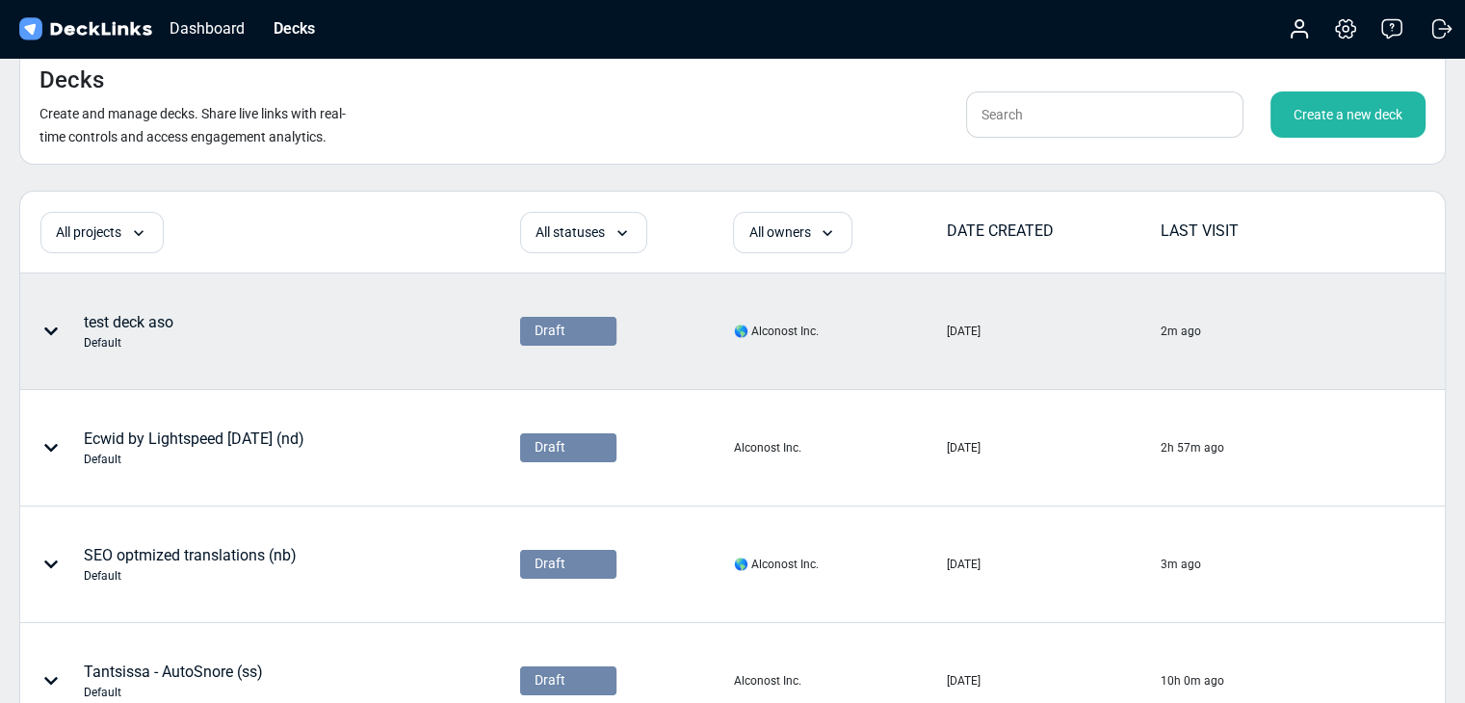
click at [225, 324] on div "test deck aso Default" at bounding box center [207, 332] width 373 height 58
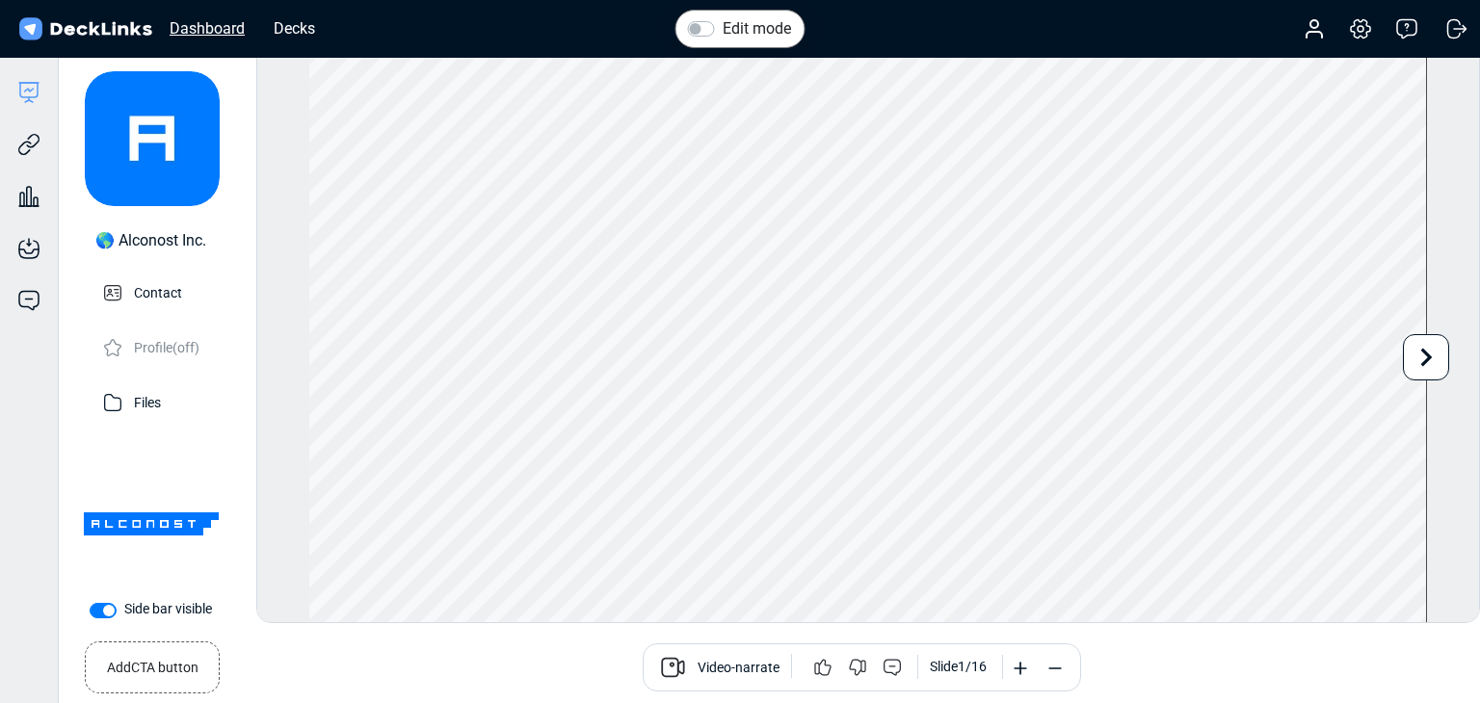
click at [224, 31] on div "Dashboard" at bounding box center [207, 28] width 94 height 24
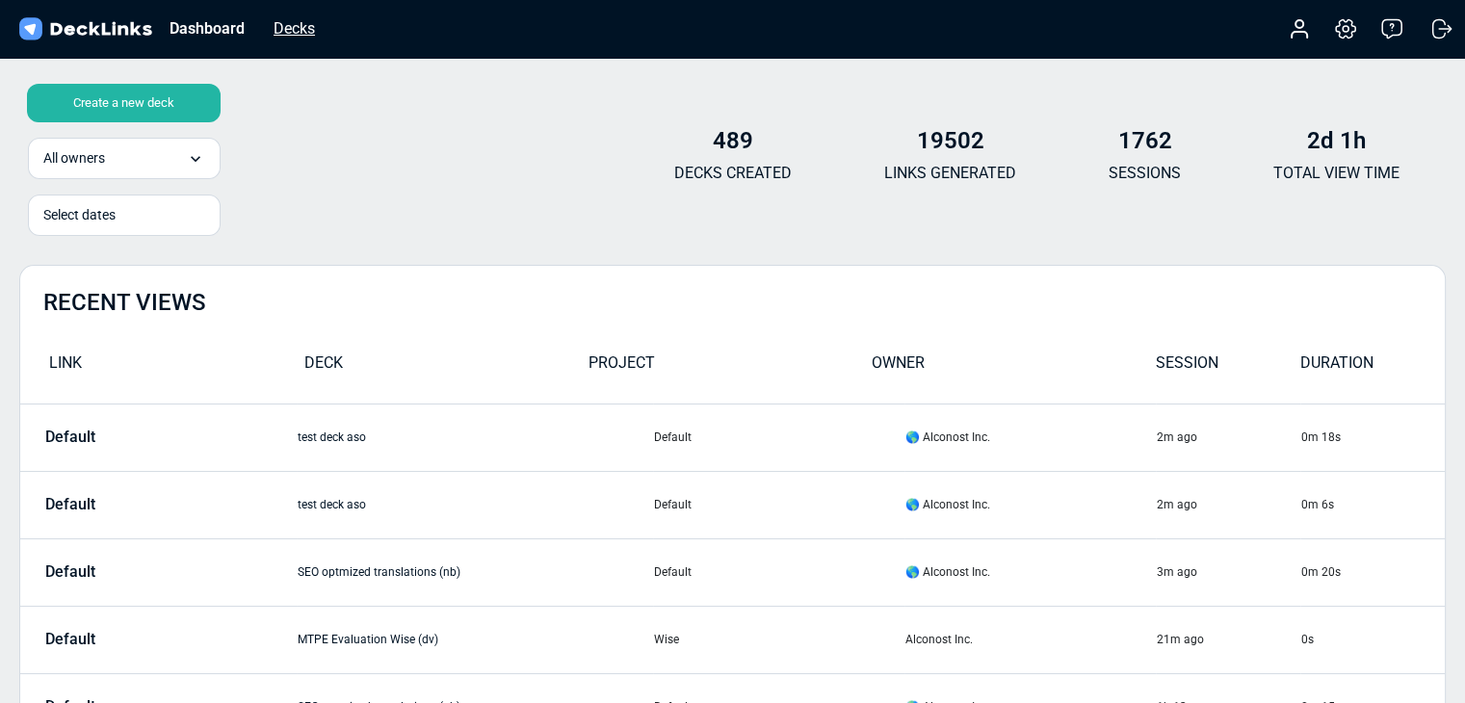
click at [299, 28] on div "Decks" at bounding box center [294, 28] width 61 height 24
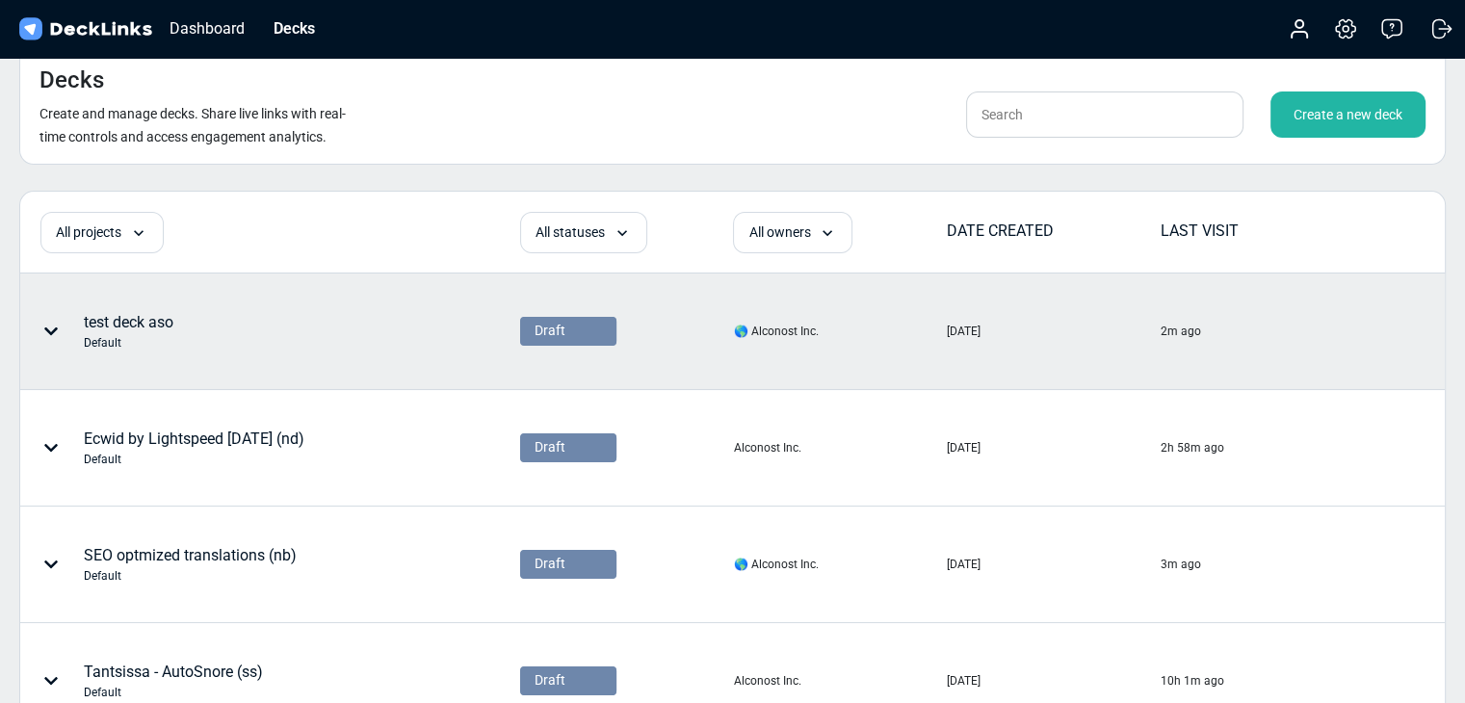
click at [249, 309] on div "test deck aso Default" at bounding box center [207, 332] width 373 height 58
click at [50, 329] on icon at bounding box center [50, 331] width 15 height 15
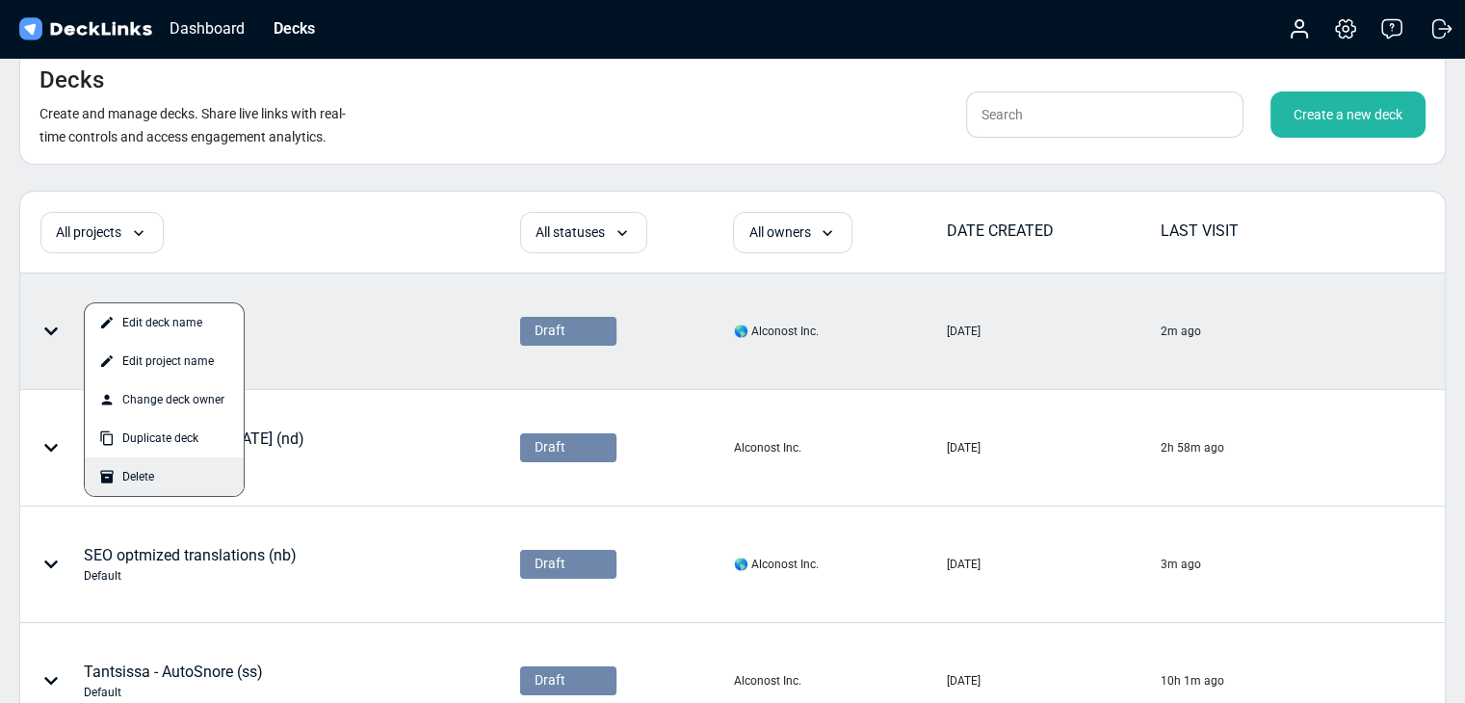
click at [131, 484] on div "Delete" at bounding box center [164, 477] width 159 height 39
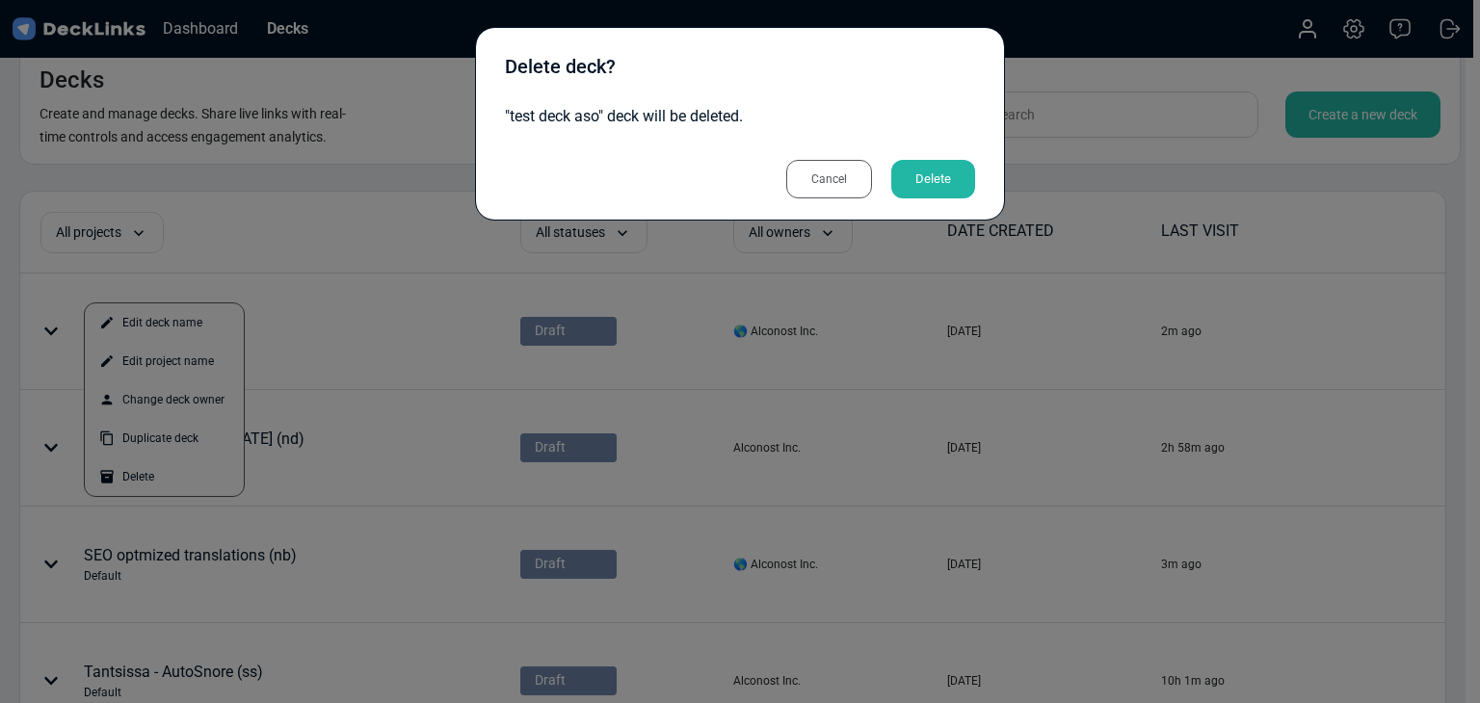
click at [929, 194] on div "Delete" at bounding box center [933, 179] width 84 height 39
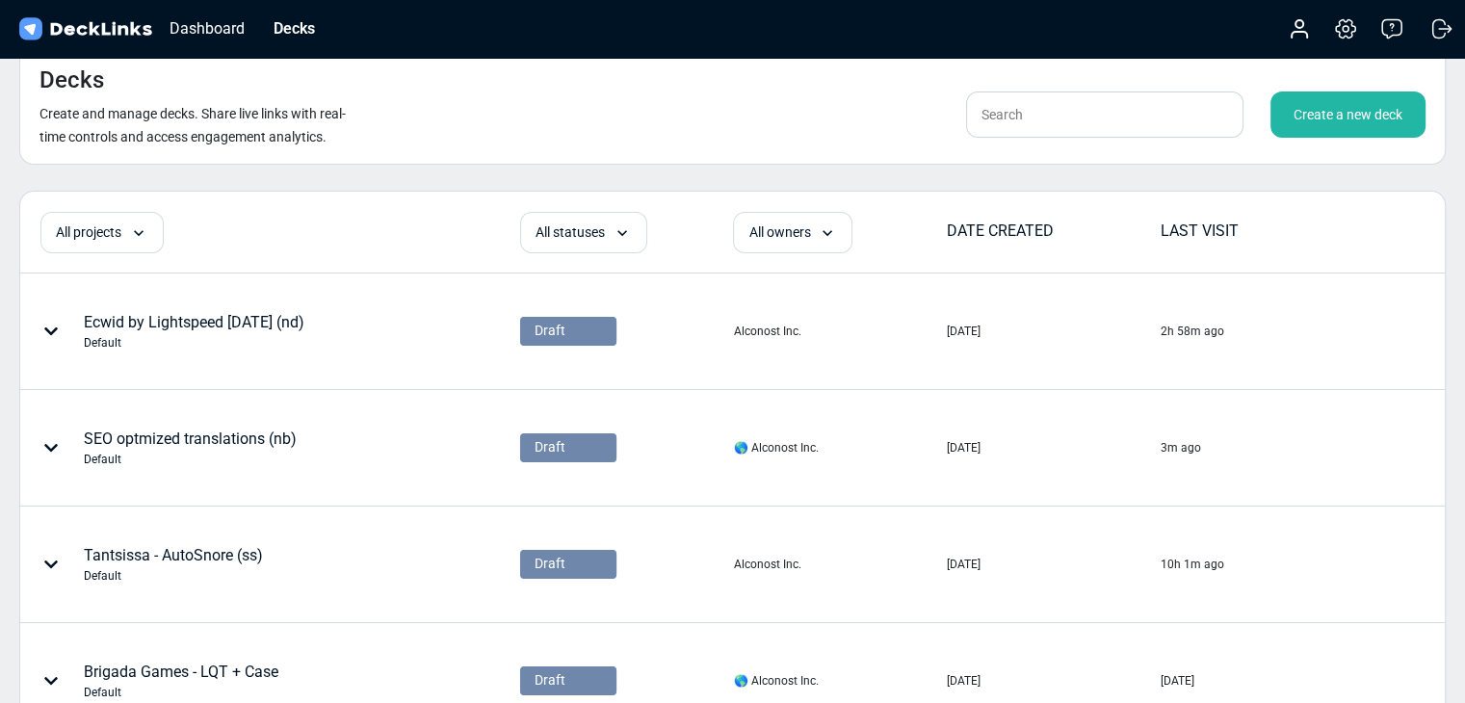
click at [1303, 132] on div "Create a new deck" at bounding box center [1348, 115] width 155 height 46
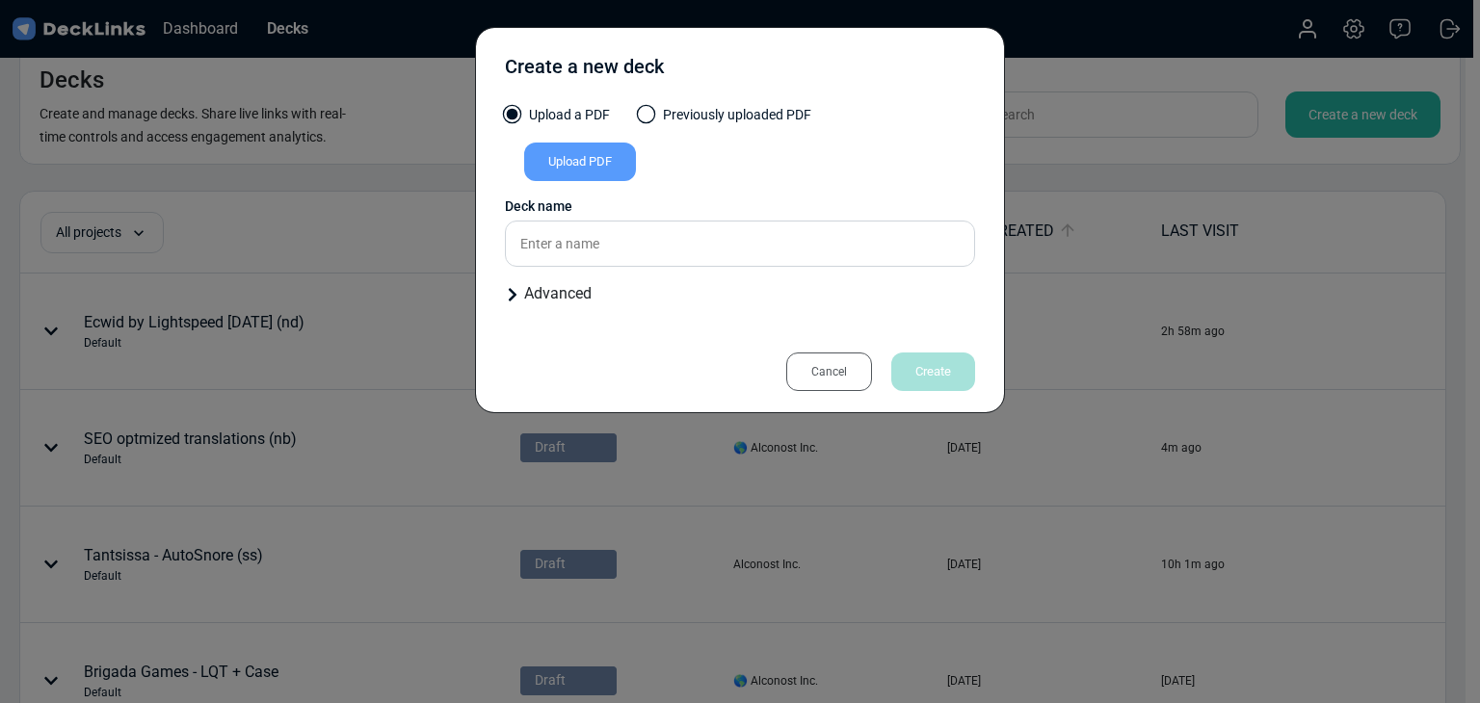
click at [545, 151] on div "Upload PDF" at bounding box center [580, 162] width 112 height 39
click at [0, 0] on input "Upload PDF" at bounding box center [0, 0] width 0 height 0
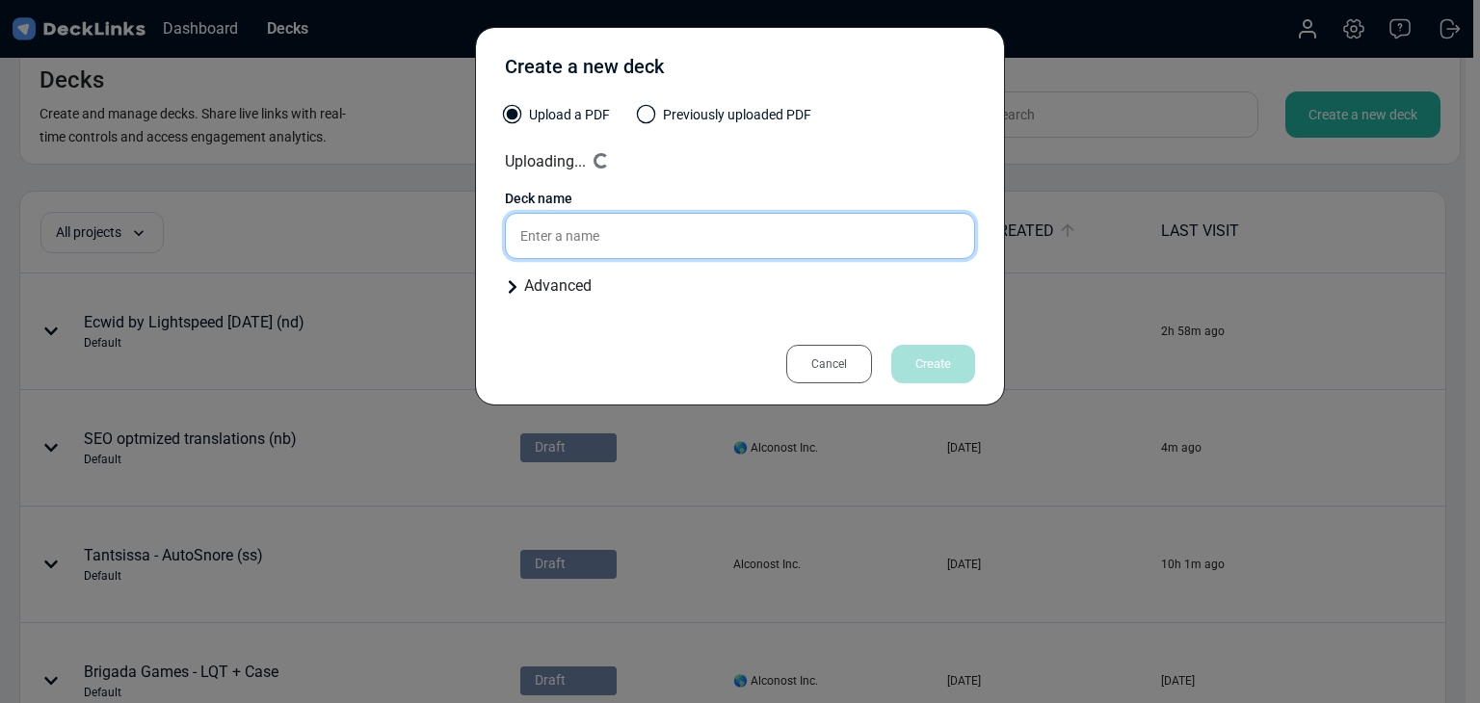
click at [655, 238] on input "text" at bounding box center [740, 236] width 470 height 46
click at [562, 244] on input "test" at bounding box center [740, 236] width 470 height 46
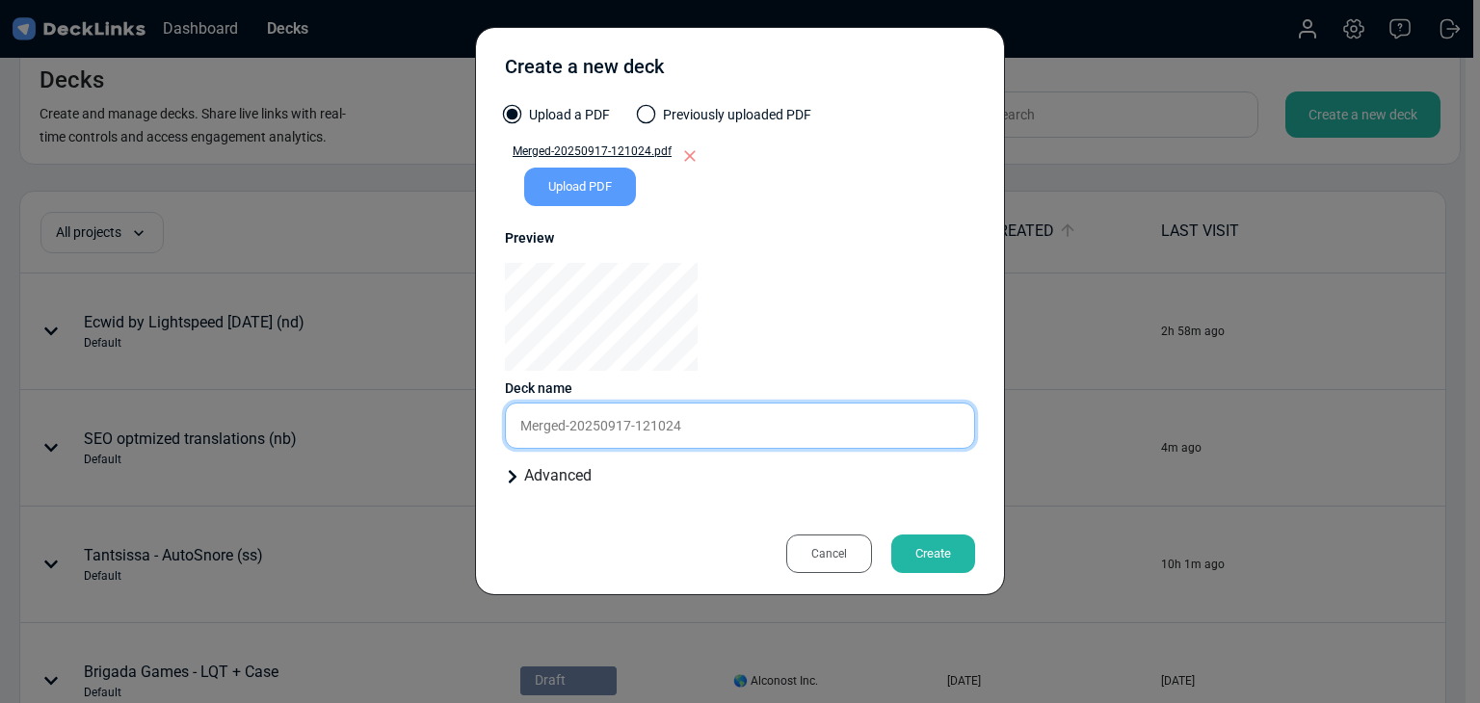
click at [673, 434] on input "Merged-20250917-121024" at bounding box center [740, 426] width 470 height 46
type input "aso test deck"
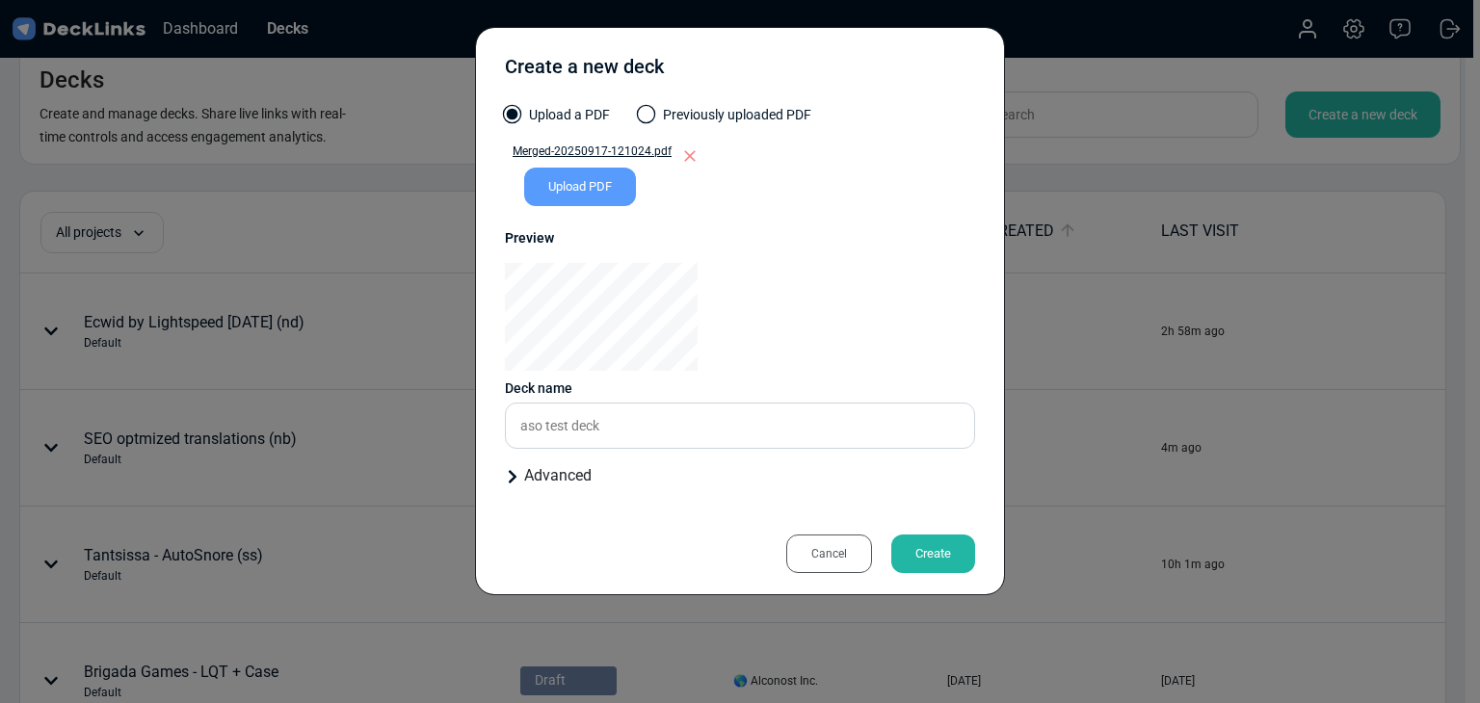
click at [922, 551] on div "Create" at bounding box center [933, 554] width 84 height 39
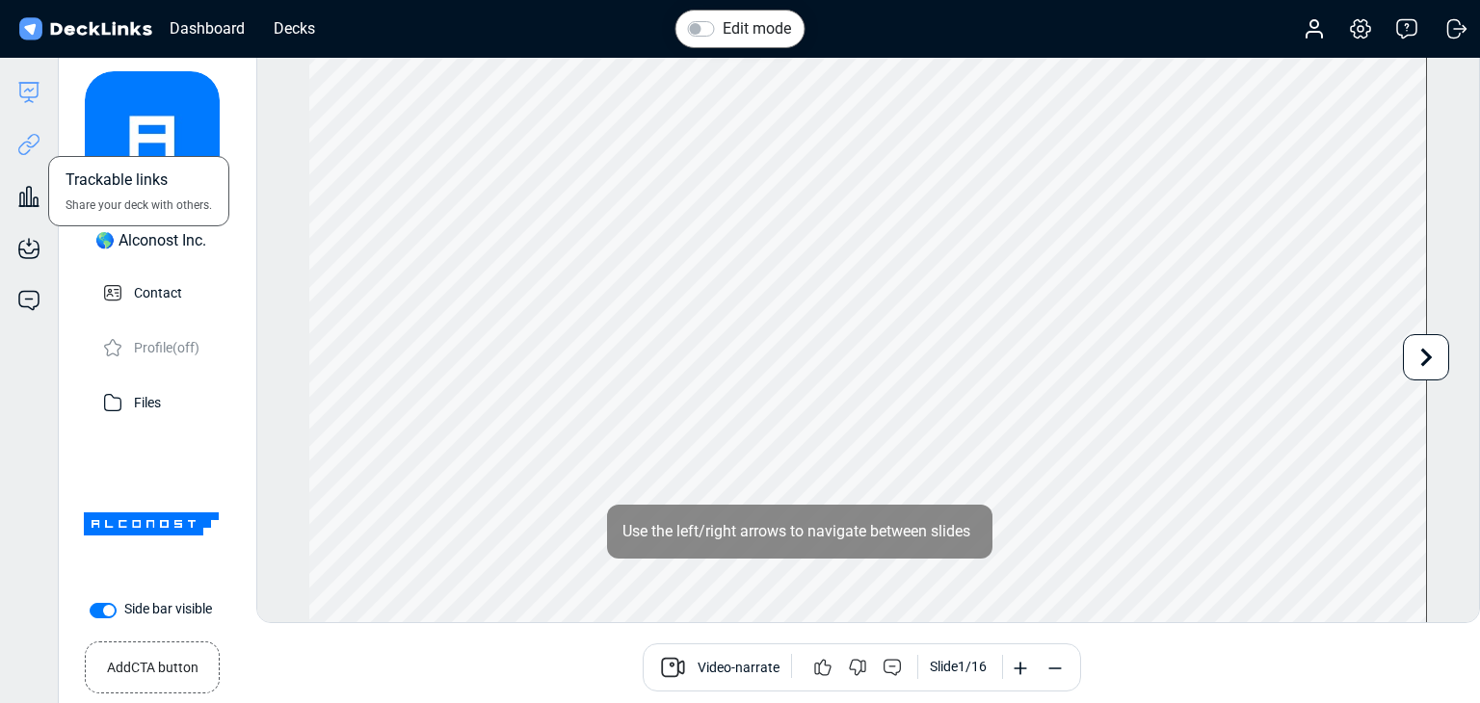
click at [34, 148] on icon at bounding box center [28, 144] width 23 height 23
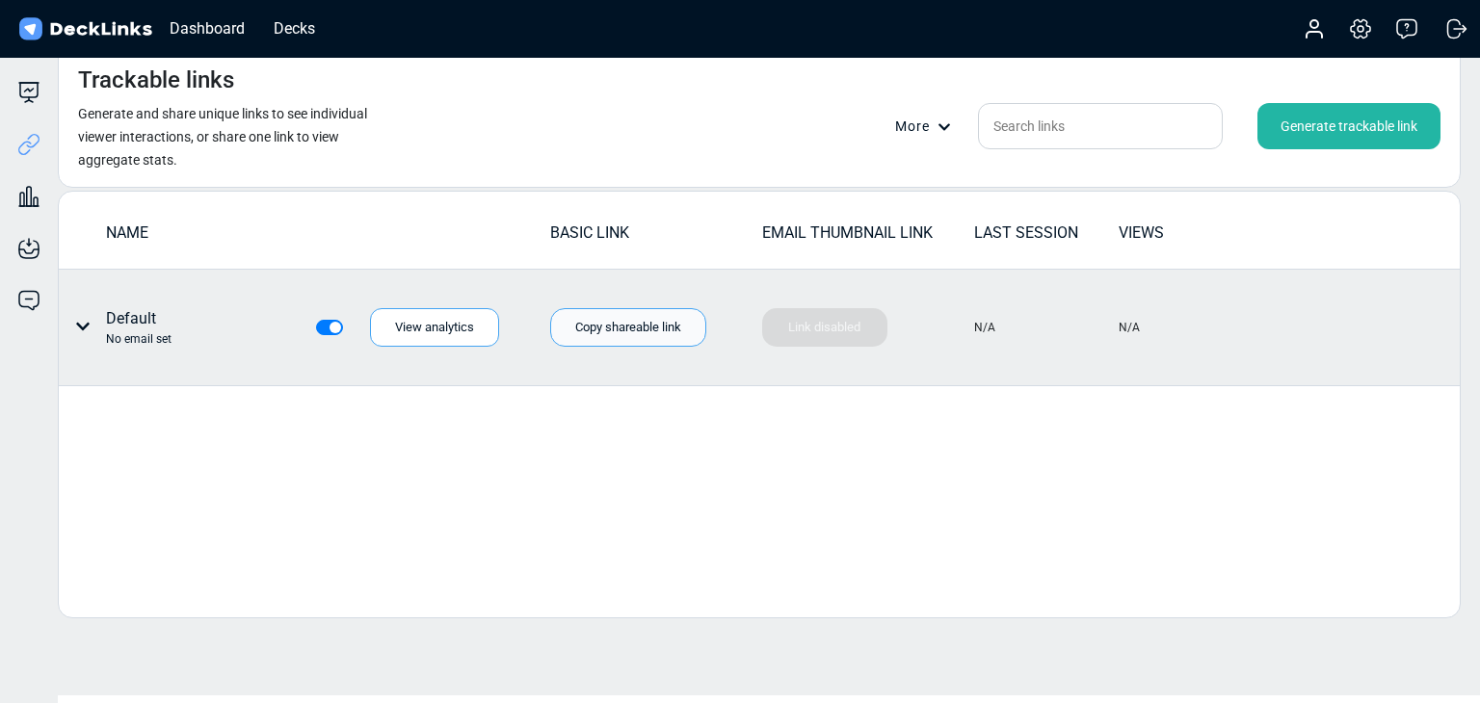
click at [626, 344] on div "Copy shareable link" at bounding box center [628, 327] width 156 height 39
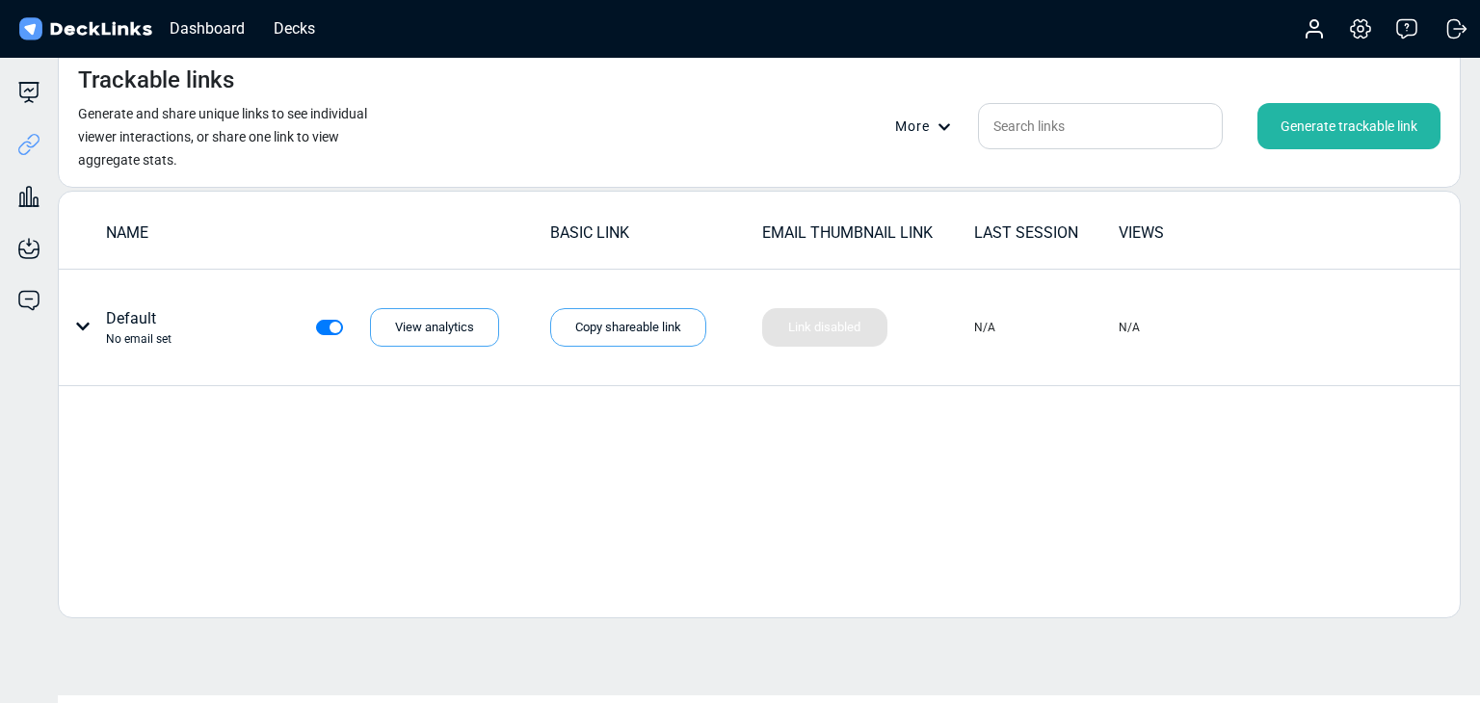
click at [610, 181] on div "Trackable links Generate and share unique links to see individual viewer intera…" at bounding box center [759, 117] width 1403 height 142
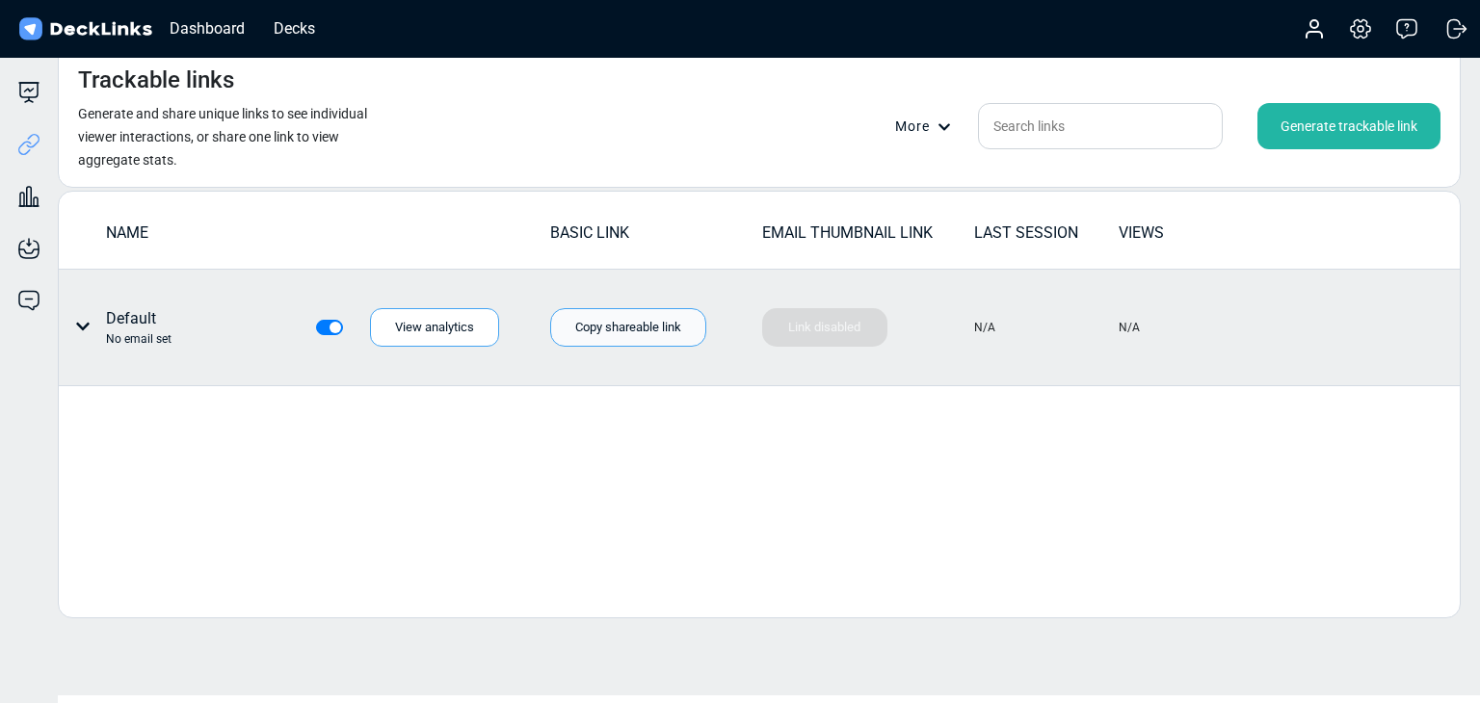
click at [630, 328] on div "Copy shareable link" at bounding box center [628, 327] width 156 height 39
click at [611, 335] on div "Copy shareable link" at bounding box center [628, 327] width 156 height 39
